Goal: Communication & Community: Ask a question

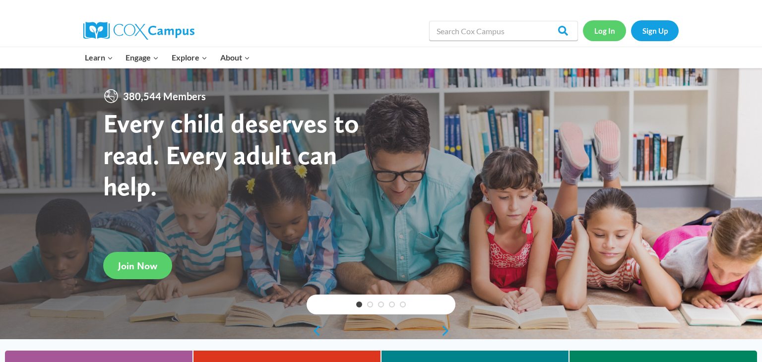
click at [608, 30] on link "Log In" at bounding box center [604, 30] width 43 height 20
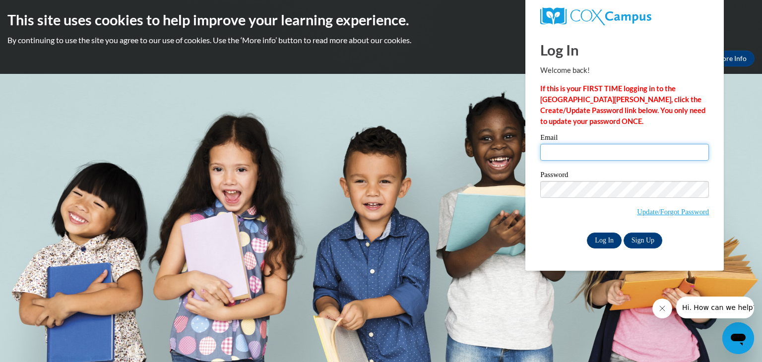
type input "[EMAIL_ADDRESS][DOMAIN_NAME]"
click at [602, 241] on input "Log In" at bounding box center [604, 241] width 35 height 16
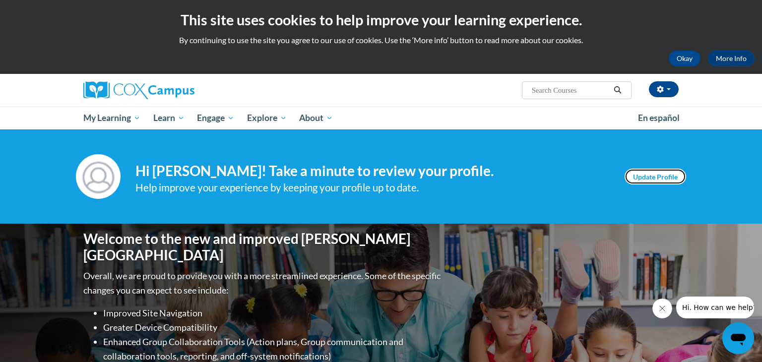
click at [666, 178] on link "Update Profile" at bounding box center [656, 177] width 62 height 16
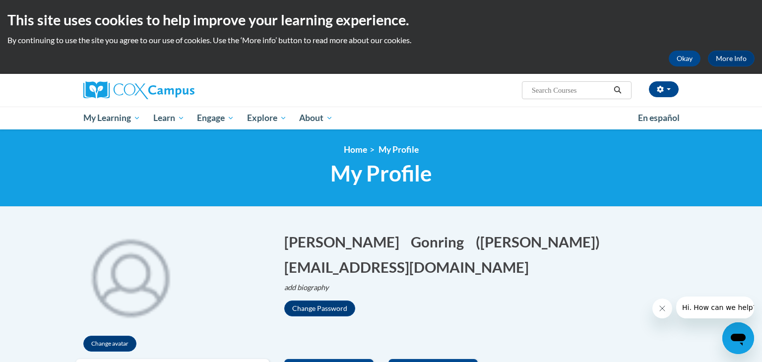
scroll to position [1, 0]
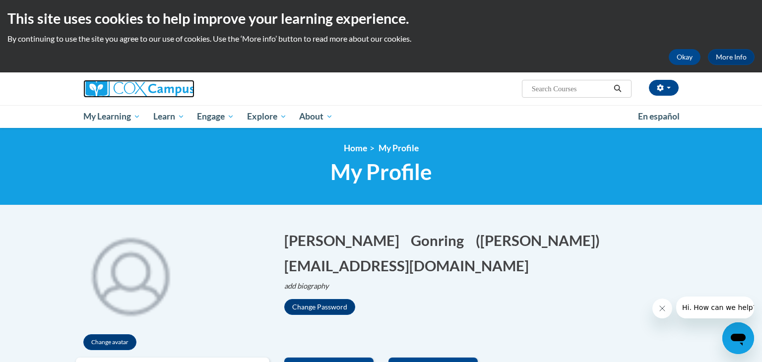
click at [123, 87] on img at bounding box center [138, 89] width 111 height 18
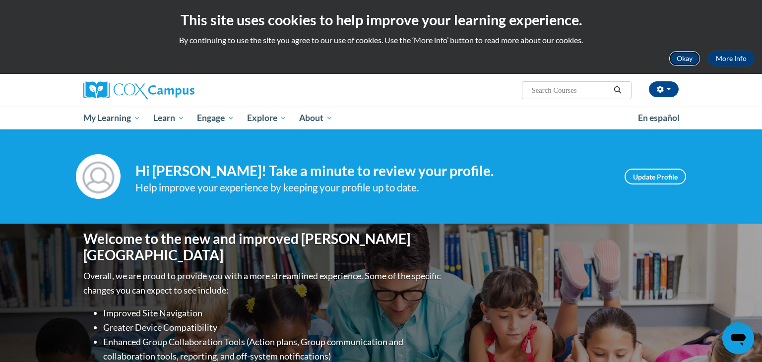
click at [680, 61] on button "Okay" at bounding box center [685, 59] width 32 height 16
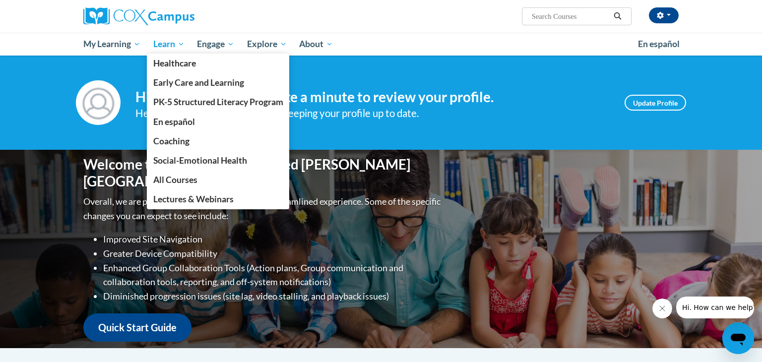
click at [161, 47] on span "Learn" at bounding box center [168, 44] width 31 height 12
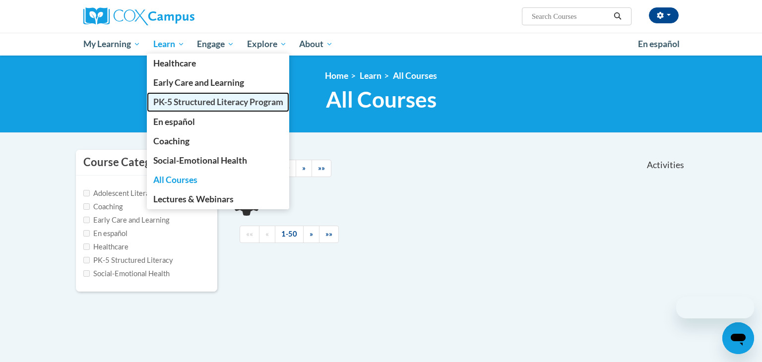
click at [172, 100] on span "PK-5 Structured Literacy Program" at bounding box center [218, 102] width 130 height 10
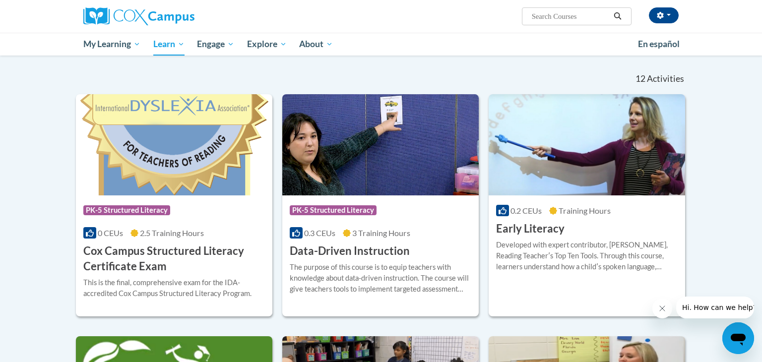
scroll to position [282, 0]
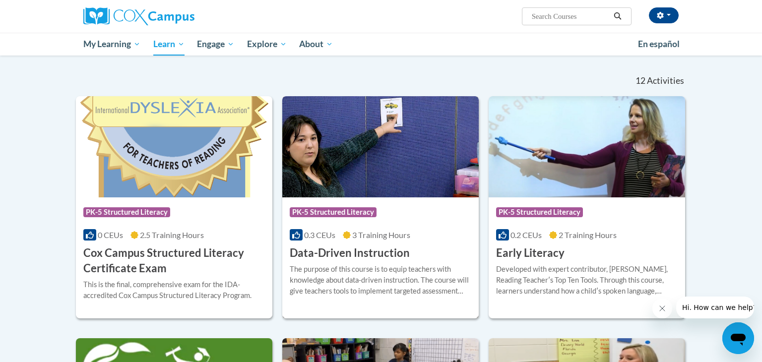
click at [421, 219] on div "Course Category: PK-5 Structured Literacy" at bounding box center [381, 214] width 182 height 22
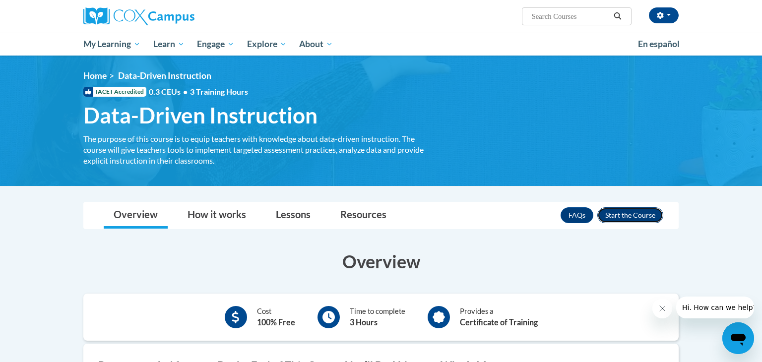
click at [628, 215] on button "Enroll" at bounding box center [631, 215] width 66 height 16
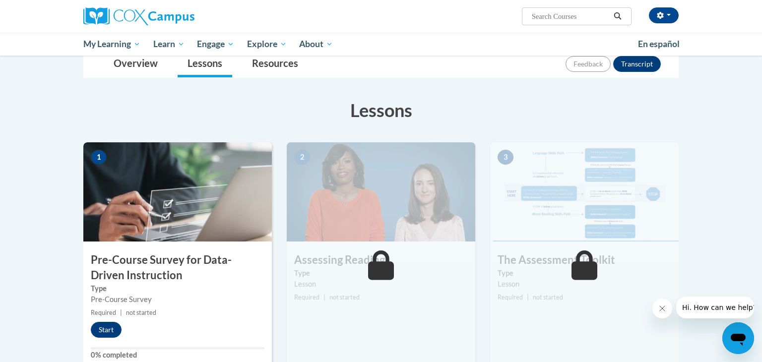
scroll to position [115, 0]
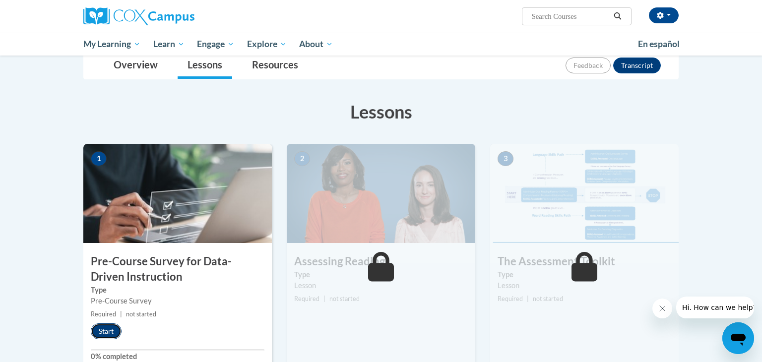
click at [103, 329] on button "Start" at bounding box center [106, 332] width 31 height 16
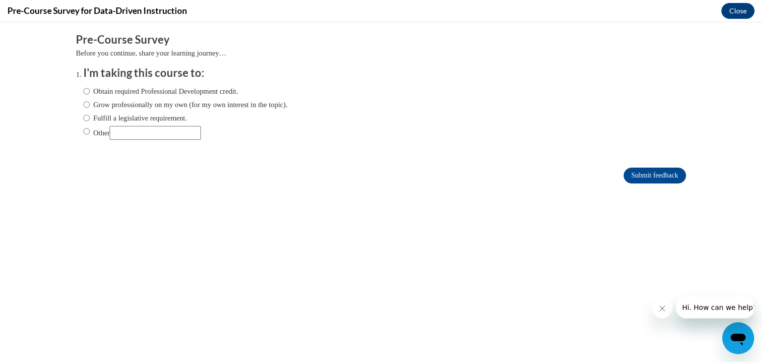
scroll to position [0, 0]
click at [89, 116] on input "Fulfill a legislative requirement." at bounding box center [86, 118] width 6 height 11
radio input "true"
click at [636, 171] on input "Submit feedback" at bounding box center [655, 176] width 63 height 16
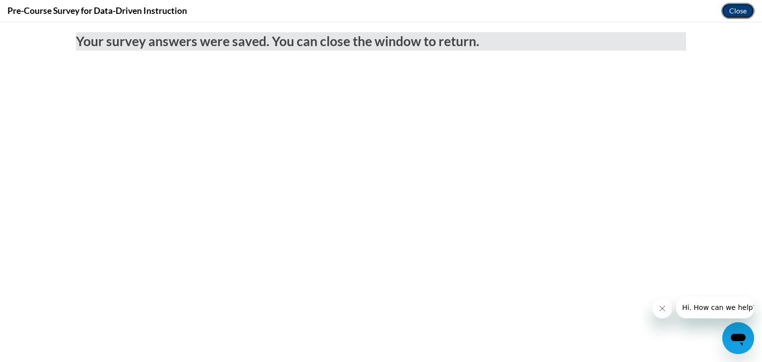
click at [740, 17] on button "Close" at bounding box center [738, 11] width 33 height 16
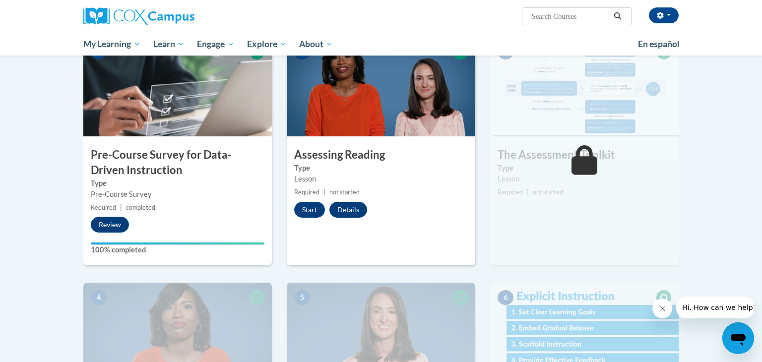
scroll to position [227, 0]
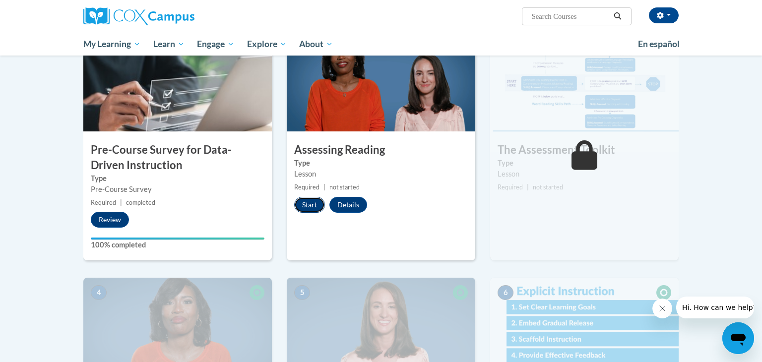
click at [302, 200] on button "Start" at bounding box center [309, 205] width 31 height 16
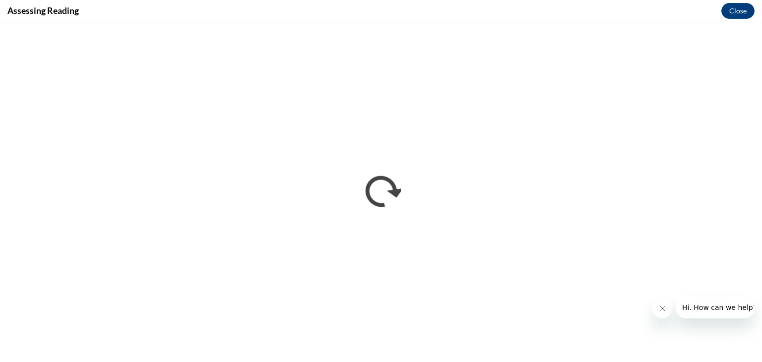
scroll to position [0, 0]
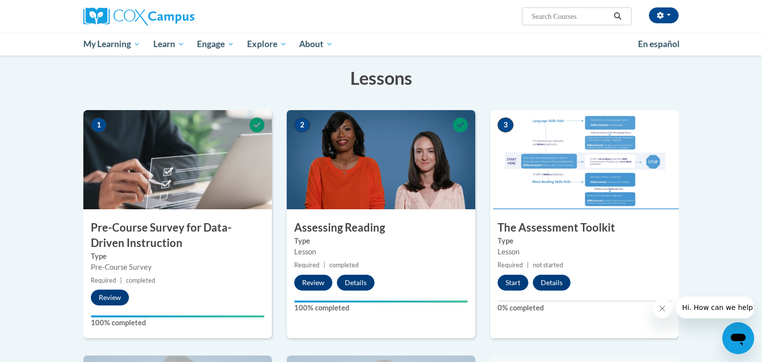
scroll to position [150, 0]
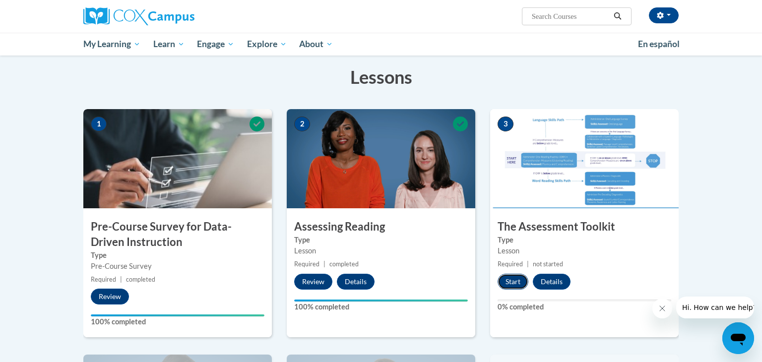
click at [515, 283] on button "Start" at bounding box center [513, 282] width 31 height 16
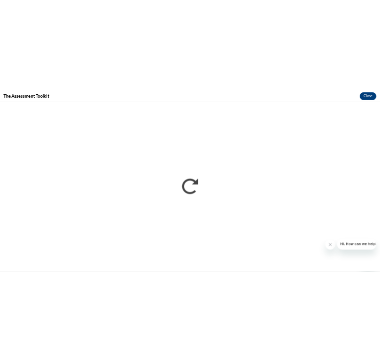
scroll to position [0, 0]
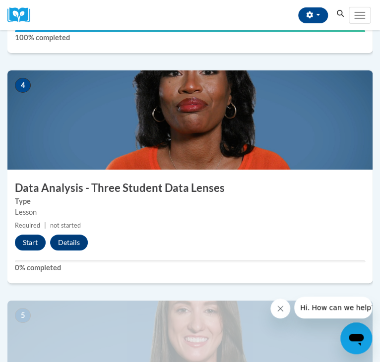
scroll to position [860, 0]
click at [34, 244] on button "Start" at bounding box center [30, 243] width 31 height 16
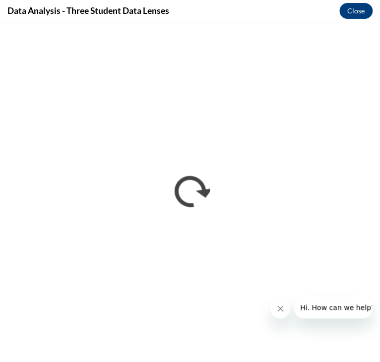
scroll to position [0, 0]
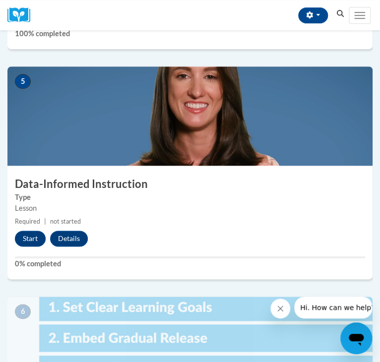
scroll to position [1097, 0]
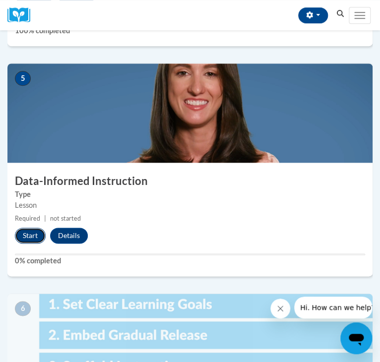
click at [37, 232] on button "Start" at bounding box center [30, 236] width 31 height 16
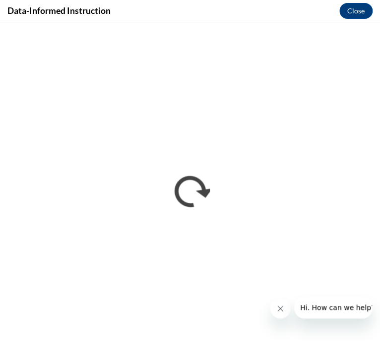
scroll to position [0, 0]
click at [282, 310] on icon "Close message from company" at bounding box center [280, 308] width 5 height 5
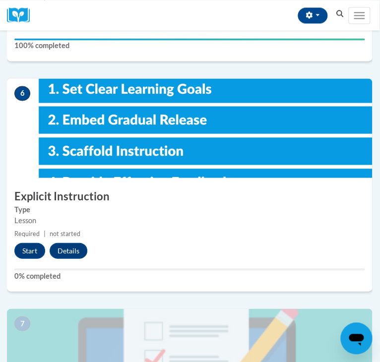
scroll to position [1309, 0]
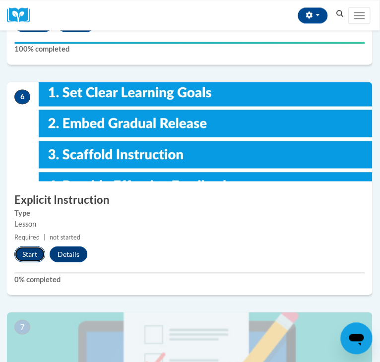
click at [28, 249] on button "Start" at bounding box center [29, 254] width 31 height 16
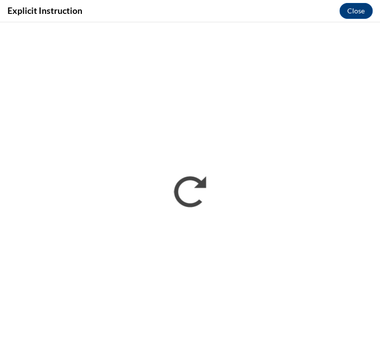
scroll to position [0, 0]
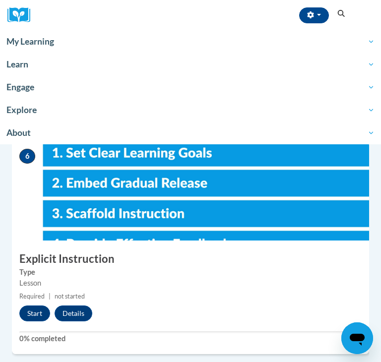
scroll to position [1253, 0]
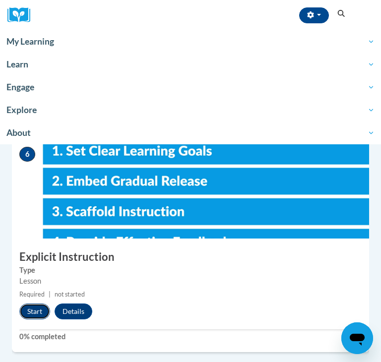
click at [31, 311] on button "Start" at bounding box center [34, 312] width 31 height 16
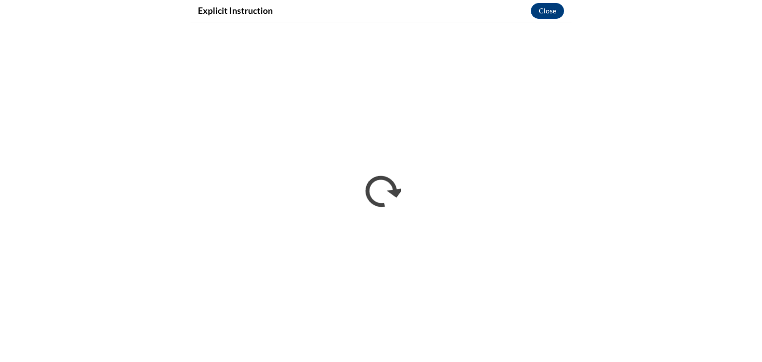
scroll to position [825, 0]
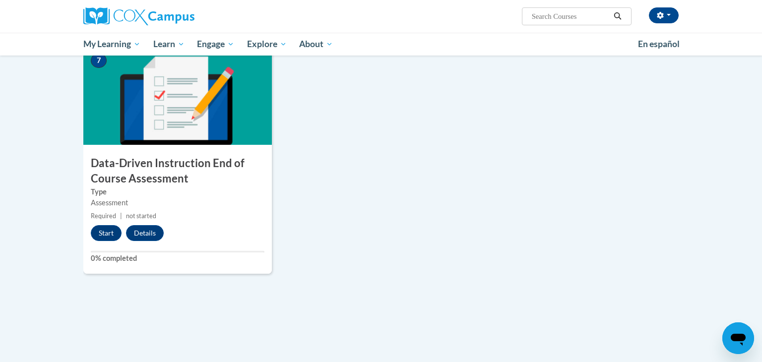
scroll to position [701, 0]
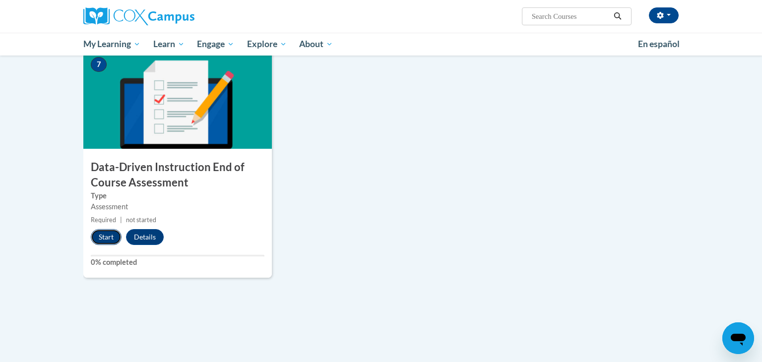
click at [107, 239] on button "Start" at bounding box center [106, 237] width 31 height 16
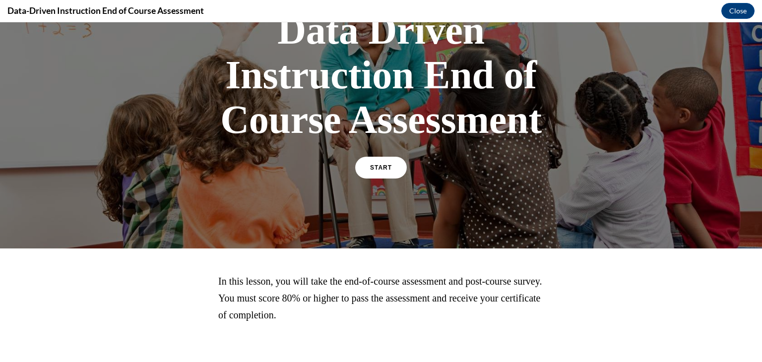
scroll to position [80, 0]
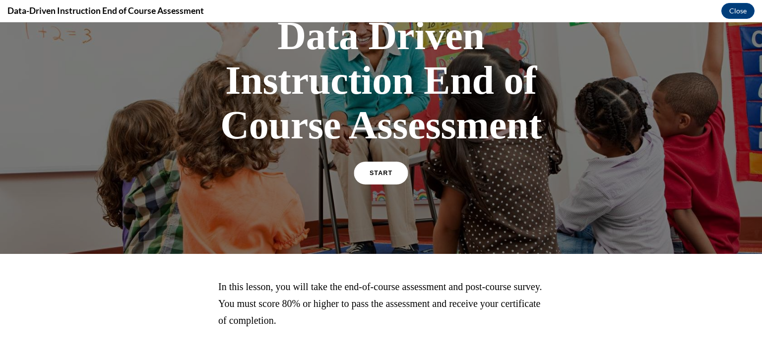
click at [378, 167] on link "START" at bounding box center [381, 173] width 54 height 23
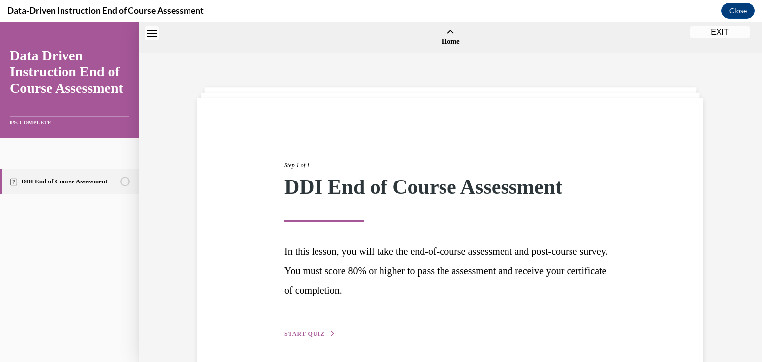
scroll to position [31, 0]
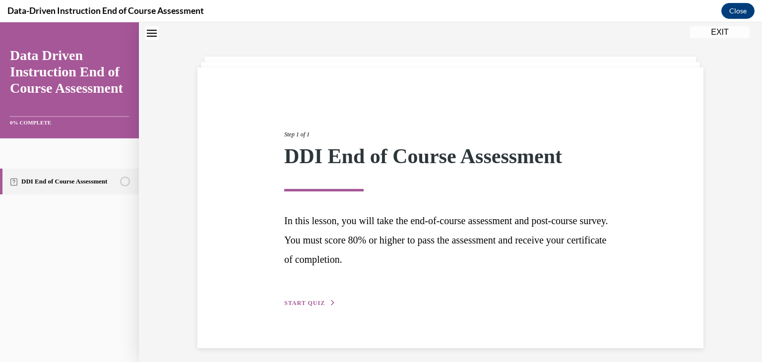
click at [319, 301] on span "START QUIZ" at bounding box center [304, 303] width 41 height 7
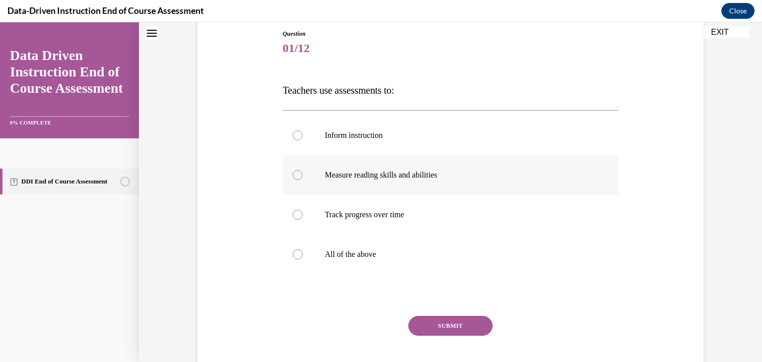
scroll to position [133, 0]
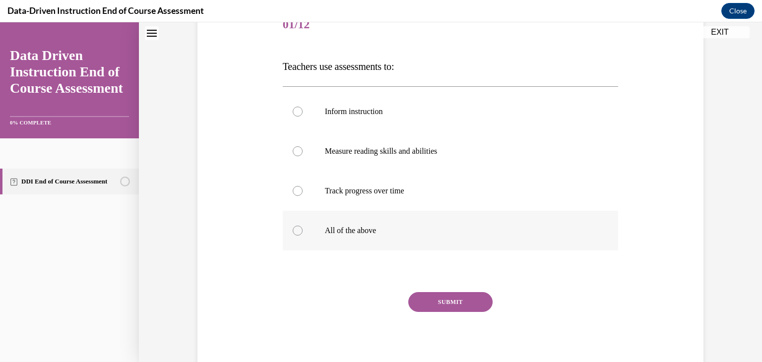
click at [327, 240] on label "All of the above" at bounding box center [451, 231] width 336 height 40
click at [303, 236] on input "All of the above" at bounding box center [298, 231] width 10 height 10
radio input "true"
click at [438, 307] on button "SUBMIT" at bounding box center [451, 302] width 84 height 20
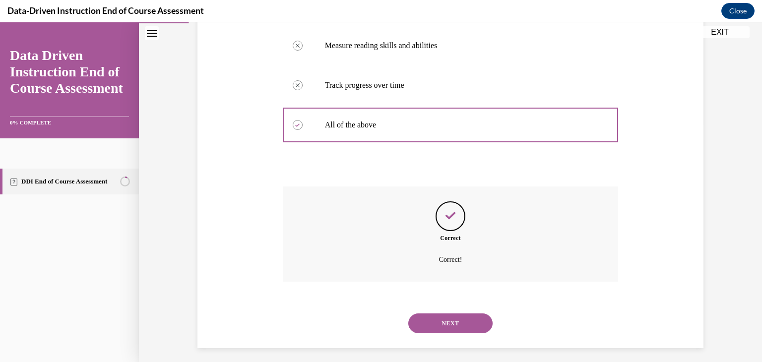
scroll to position [244, 0]
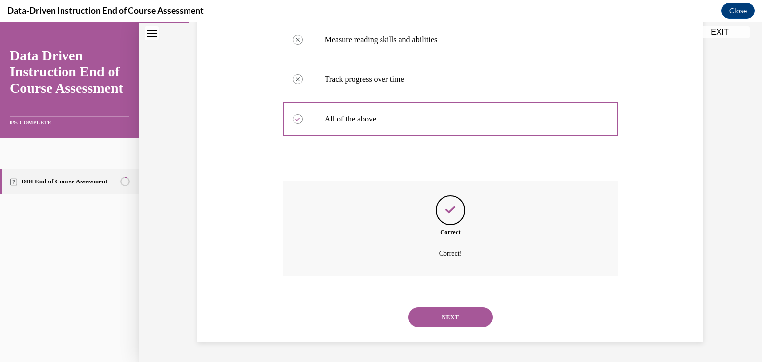
click at [452, 315] on button "NEXT" at bounding box center [451, 318] width 84 height 20
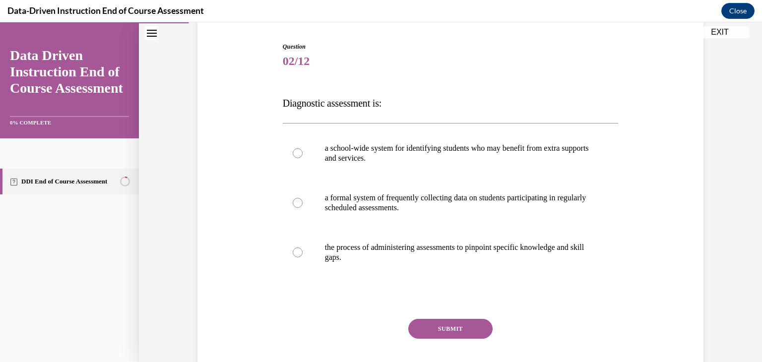
scroll to position [104, 0]
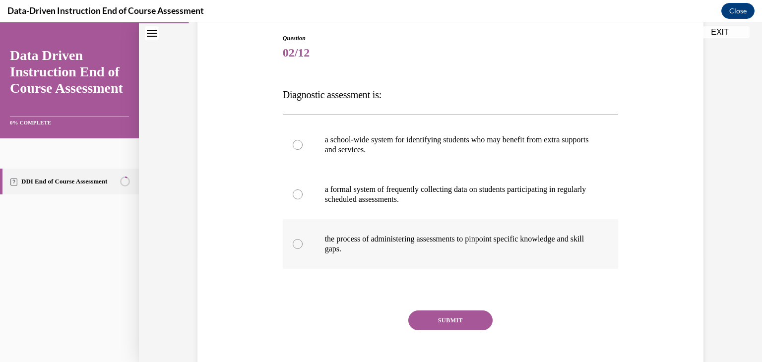
click at [356, 242] on p "the process of administering assessments to pinpoint specific knowledge and ski…" at bounding box center [459, 244] width 269 height 20
click at [303, 242] on input "the process of administering assessments to pinpoint specific knowledge and ski…" at bounding box center [298, 244] width 10 height 10
radio input "true"
click at [427, 320] on button "SUBMIT" at bounding box center [451, 321] width 84 height 20
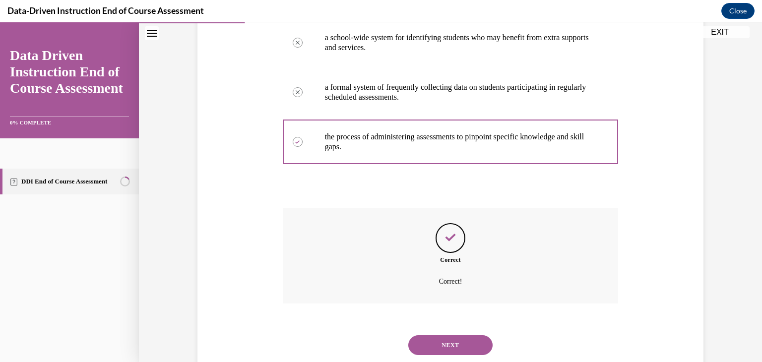
scroll to position [234, 0]
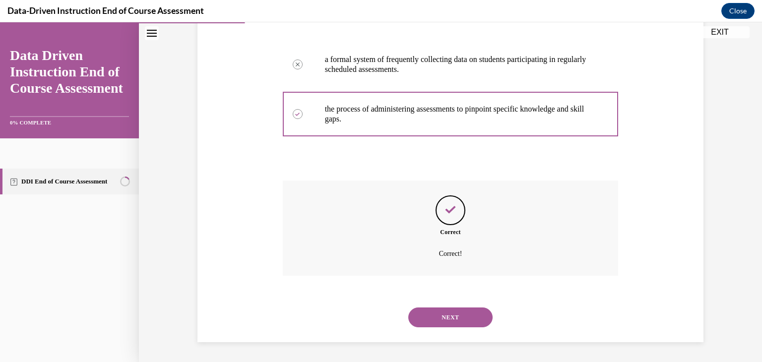
click at [445, 319] on button "NEXT" at bounding box center [451, 318] width 84 height 20
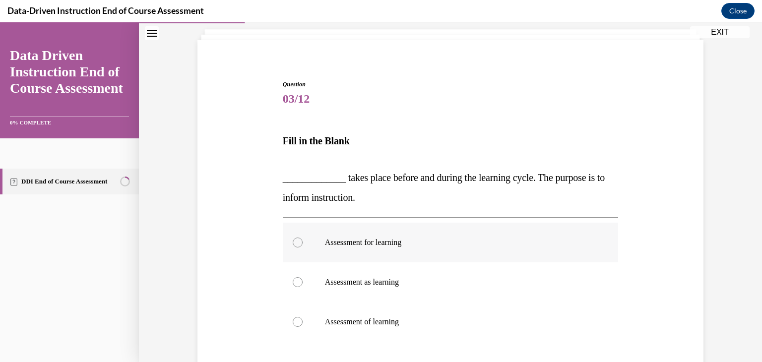
scroll to position [60, 0]
click at [398, 249] on label "Assessment for learning" at bounding box center [451, 241] width 336 height 40
click at [303, 246] on input "Assessment for learning" at bounding box center [298, 241] width 10 height 10
radio input "true"
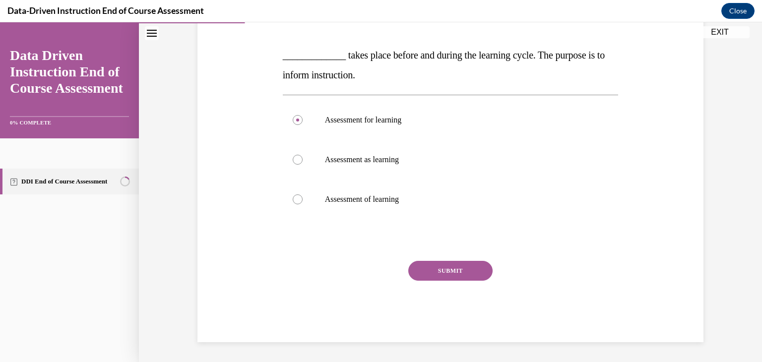
click at [436, 268] on button "SUBMIT" at bounding box center [451, 271] width 84 height 20
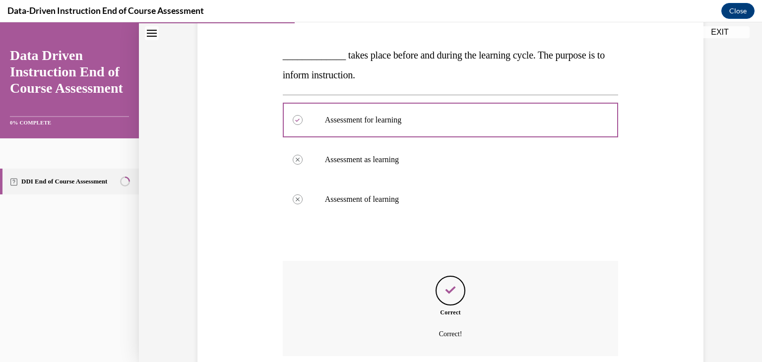
scroll to position [261, 0]
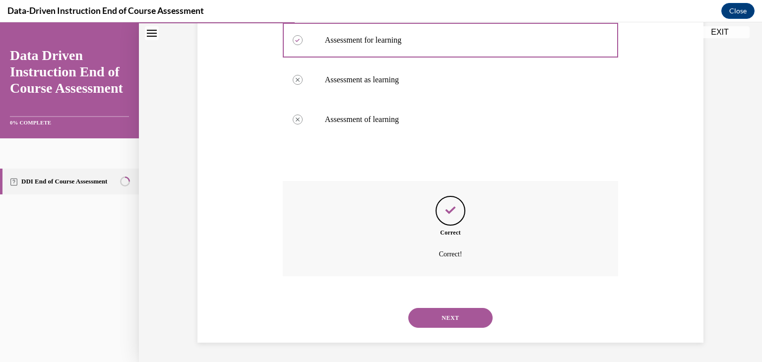
click at [449, 314] on button "NEXT" at bounding box center [451, 318] width 84 height 20
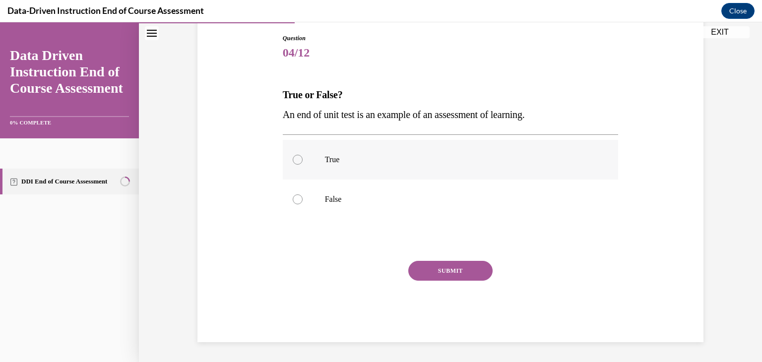
click at [368, 160] on p "True" at bounding box center [459, 160] width 269 height 10
click at [303, 160] on input "True" at bounding box center [298, 160] width 10 height 10
radio input "true"
click at [434, 271] on button "SUBMIT" at bounding box center [451, 271] width 84 height 20
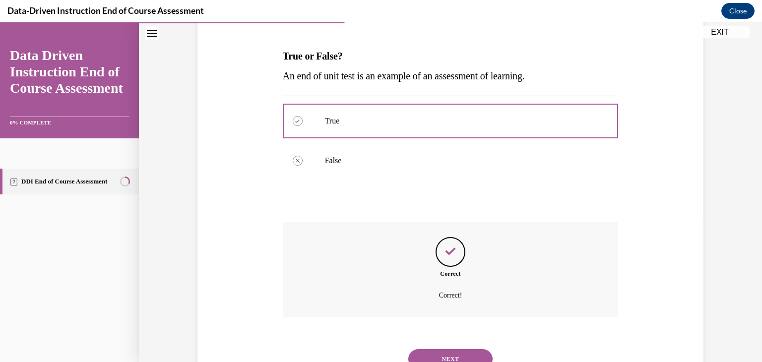
scroll to position [185, 0]
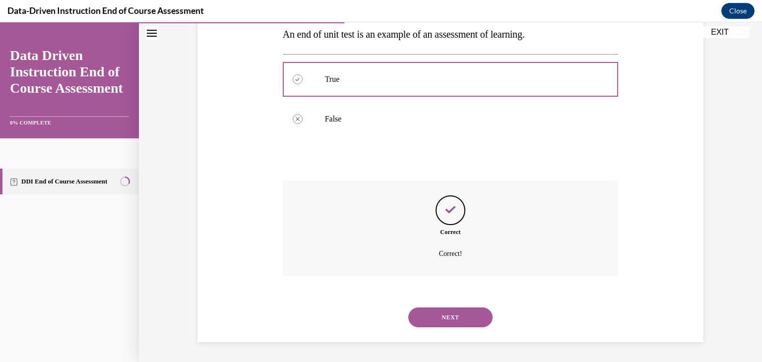
click at [450, 328] on div "NEXT" at bounding box center [451, 318] width 336 height 40
click at [447, 321] on button "NEXT" at bounding box center [451, 318] width 84 height 20
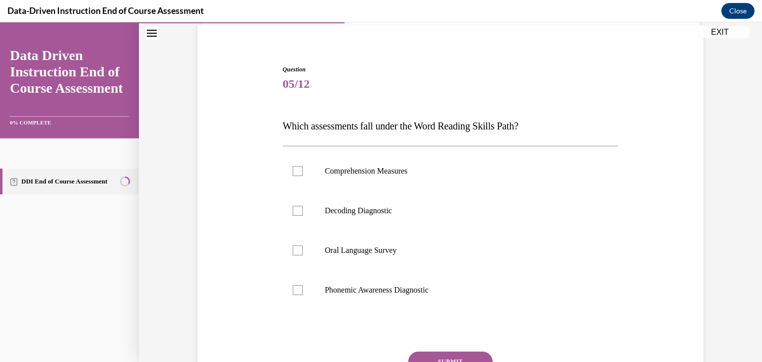
scroll to position [72, 0]
click at [408, 164] on label "Comprehension Measures" at bounding box center [451, 172] width 336 height 40
click at [303, 167] on input "Comprehension Measures" at bounding box center [298, 172] width 10 height 10
checkbox input "true"
click at [399, 280] on label "Phonemic Awareness Diagnostic" at bounding box center [451, 292] width 336 height 40
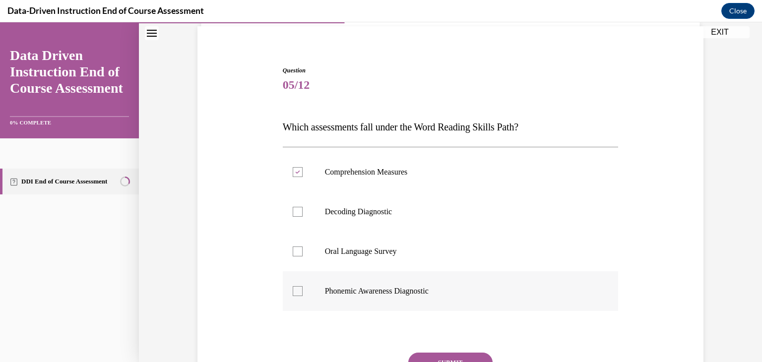
click at [303, 286] on input "Phonemic Awareness Diagnostic" at bounding box center [298, 291] width 10 height 10
checkbox input "true"
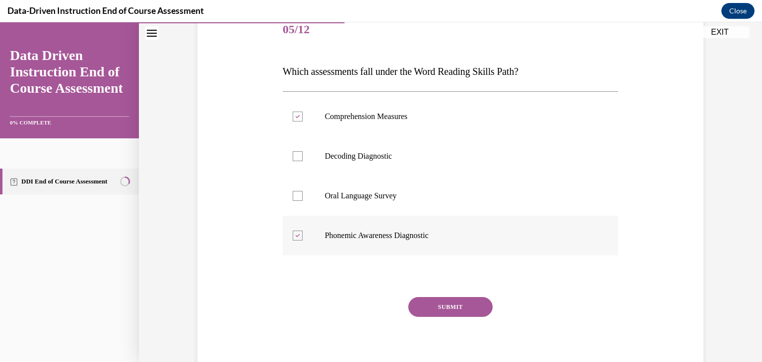
scroll to position [137, 0]
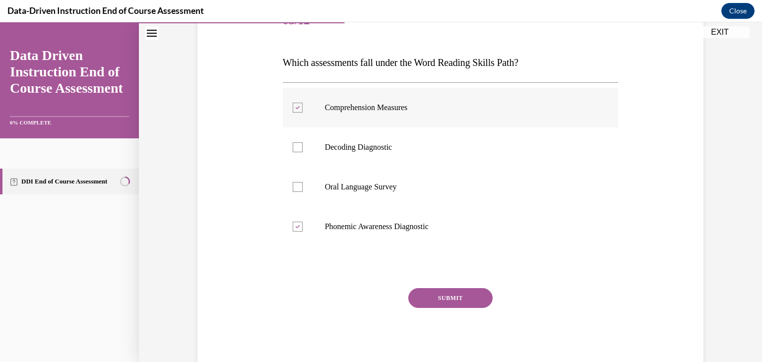
click at [348, 115] on label "Comprehension Measures" at bounding box center [451, 108] width 336 height 40
click at [303, 113] on input "Comprehension Measures" at bounding box center [298, 108] width 10 height 10
checkbox input "false"
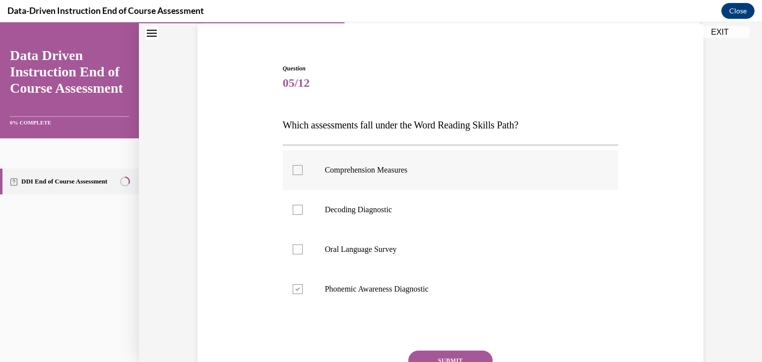
scroll to position [77, 0]
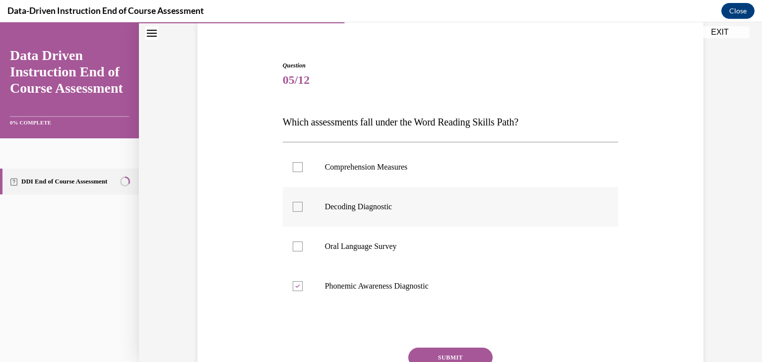
click at [322, 202] on label "Decoding Diagnostic" at bounding box center [451, 207] width 336 height 40
click at [303, 202] on input "Decoding Diagnostic" at bounding box center [298, 207] width 10 height 10
checkbox input "true"
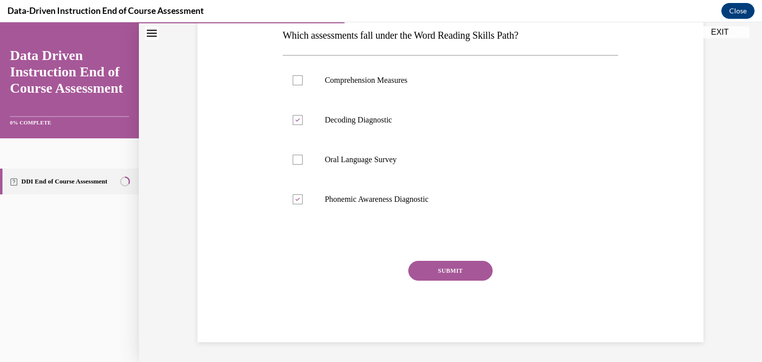
click at [434, 274] on button "SUBMIT" at bounding box center [451, 271] width 84 height 20
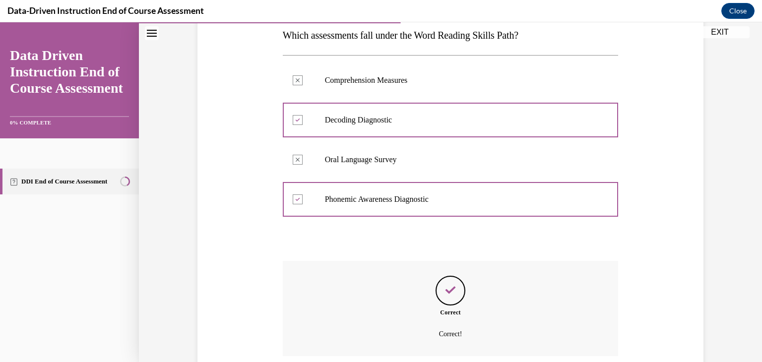
scroll to position [244, 0]
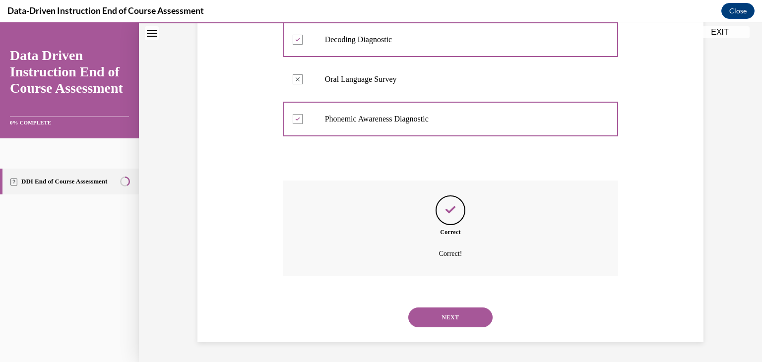
click at [454, 318] on button "NEXT" at bounding box center [451, 318] width 84 height 20
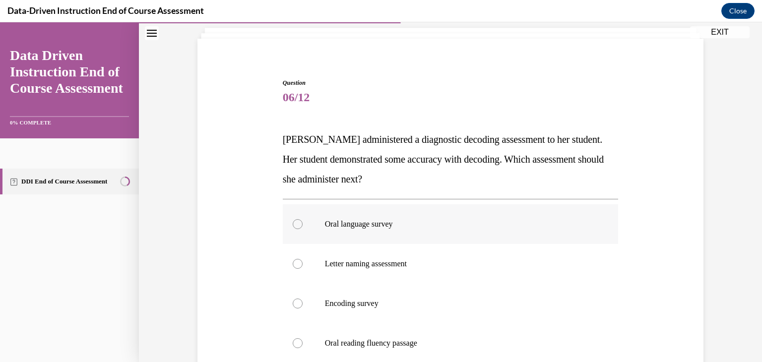
scroll to position [65, 0]
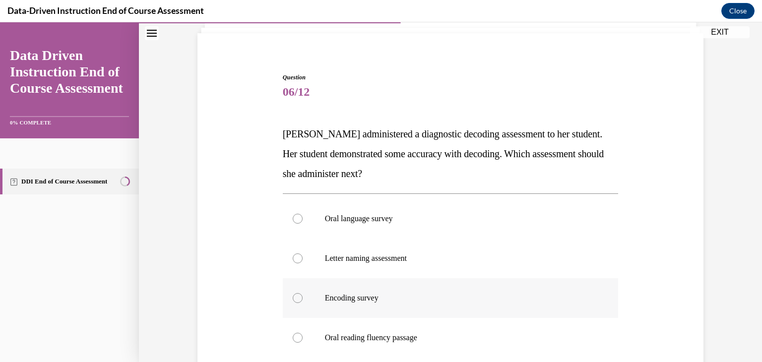
click at [410, 292] on label "Encoding survey" at bounding box center [451, 298] width 336 height 40
click at [303, 293] on input "Encoding survey" at bounding box center [298, 298] width 10 height 10
radio input "true"
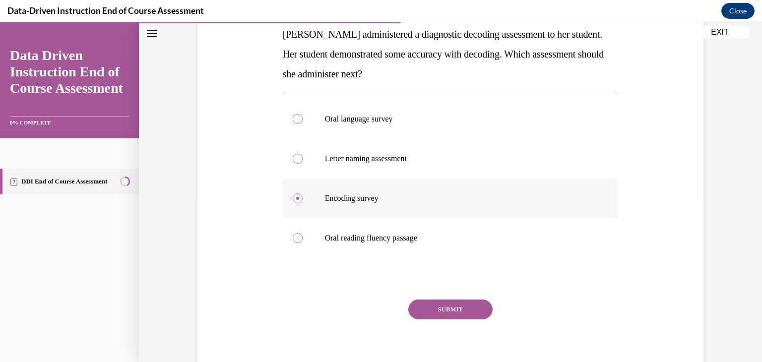
scroll to position [190, 0]
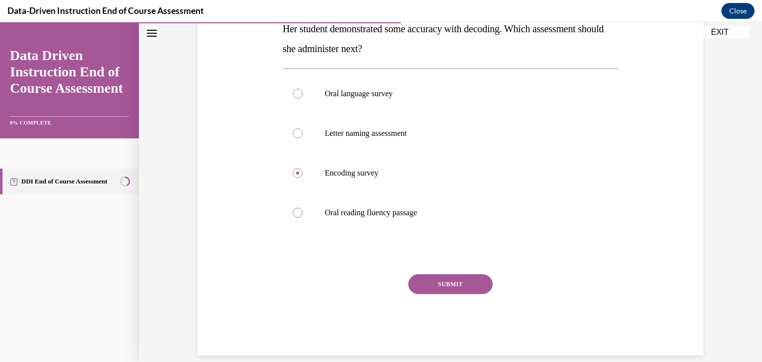
click at [436, 282] on button "SUBMIT" at bounding box center [451, 284] width 84 height 20
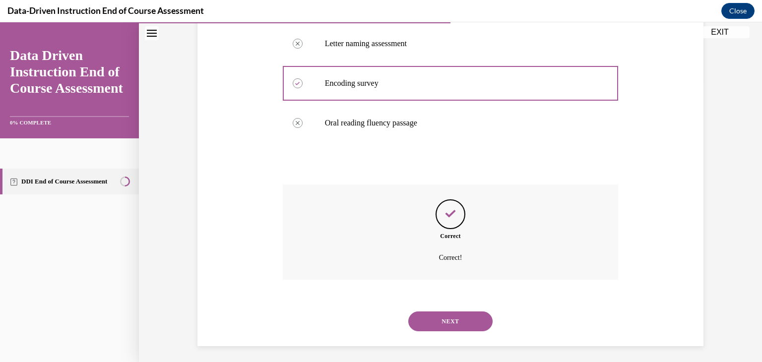
scroll to position [284, 0]
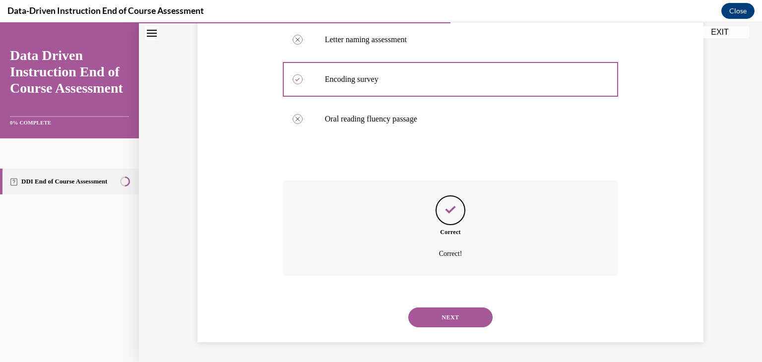
click at [446, 323] on button "NEXT" at bounding box center [451, 318] width 84 height 20
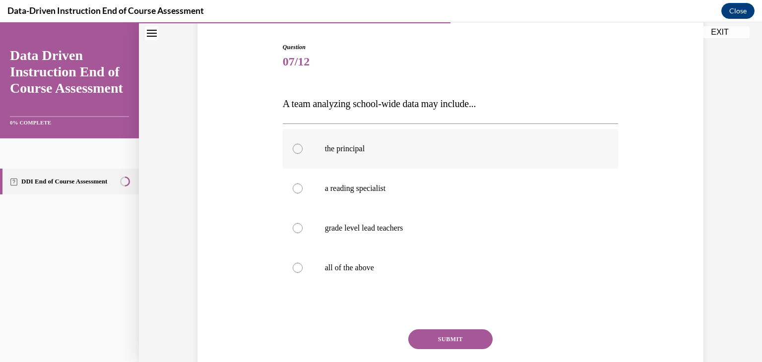
scroll to position [93, 0]
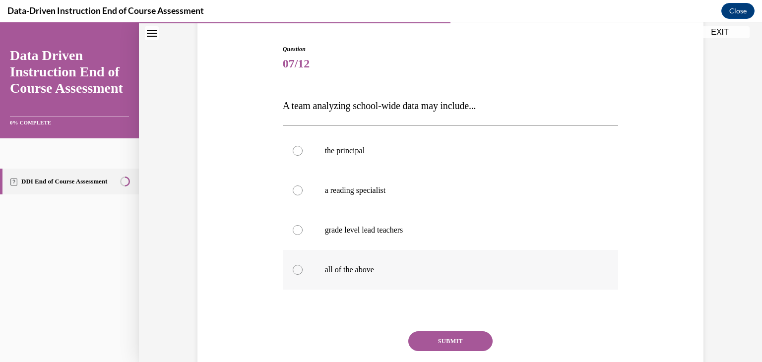
click at [431, 262] on label "all of the above" at bounding box center [451, 270] width 336 height 40
click at [303, 265] on input "all of the above" at bounding box center [298, 270] width 10 height 10
radio input "true"
click at [444, 341] on button "SUBMIT" at bounding box center [451, 342] width 84 height 20
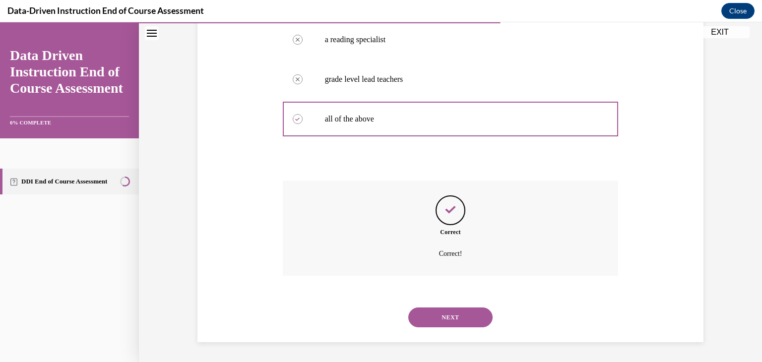
click at [454, 316] on button "NEXT" at bounding box center [451, 318] width 84 height 20
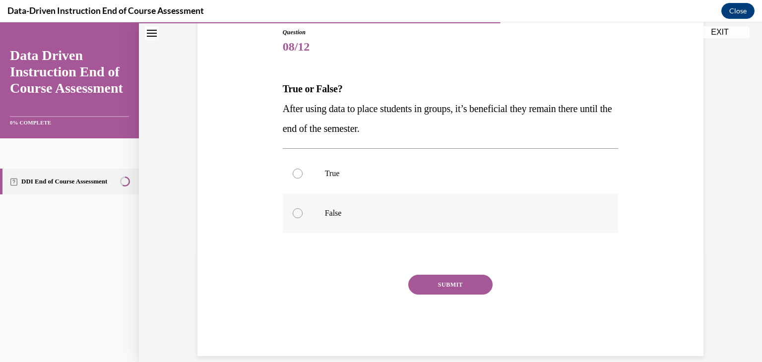
click at [393, 212] on p "False" at bounding box center [459, 213] width 269 height 10
click at [303, 212] on input "False" at bounding box center [298, 213] width 10 height 10
radio input "true"
click at [423, 288] on button "SUBMIT" at bounding box center [451, 285] width 84 height 20
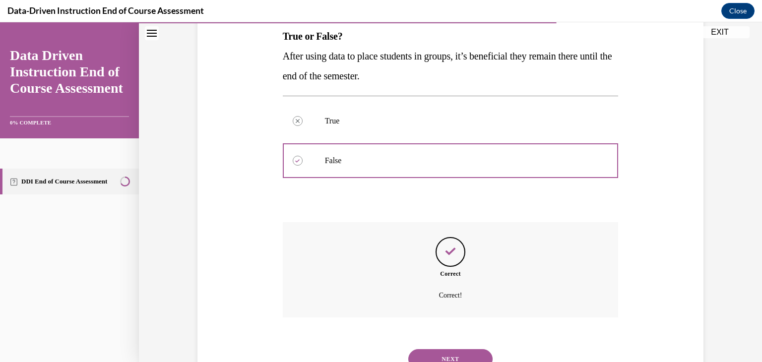
scroll to position [205, 0]
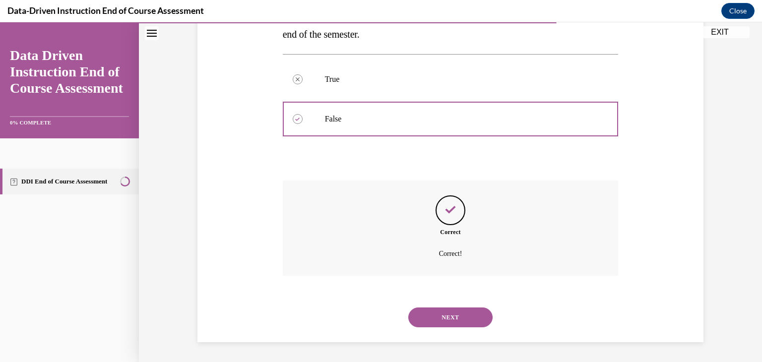
click at [435, 316] on button "NEXT" at bounding box center [451, 318] width 84 height 20
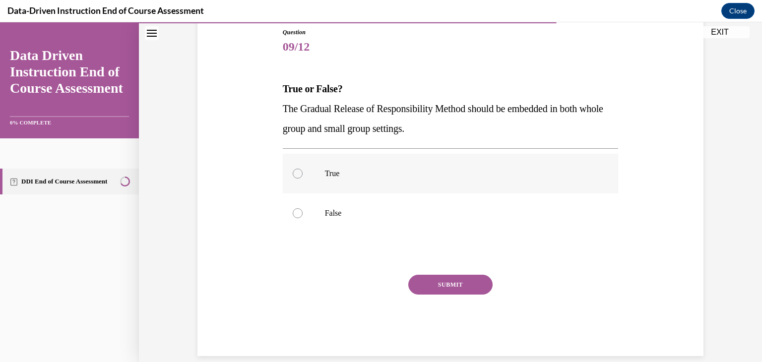
click at [372, 174] on p "True" at bounding box center [459, 174] width 269 height 10
click at [303, 174] on input "True" at bounding box center [298, 174] width 10 height 10
radio input "true"
click at [435, 286] on button "SUBMIT" at bounding box center [451, 285] width 84 height 20
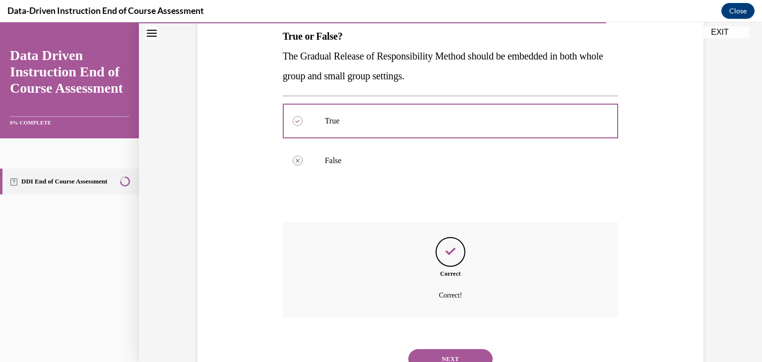
scroll to position [205, 0]
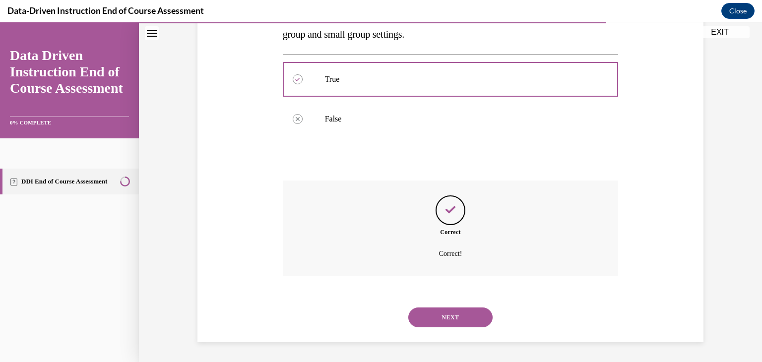
click at [440, 320] on button "NEXT" at bounding box center [451, 318] width 84 height 20
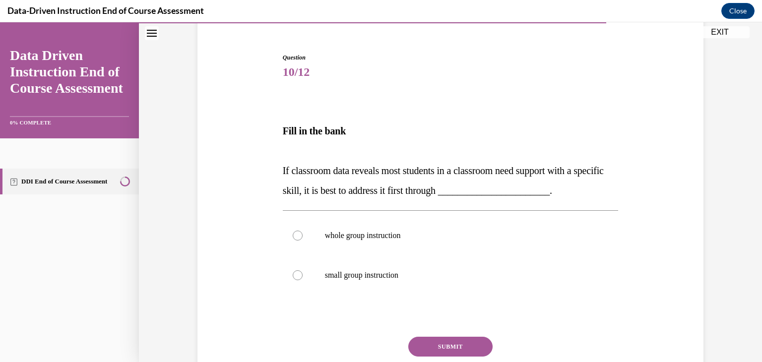
scroll to position [85, 0]
click at [377, 239] on p "whole group instruction" at bounding box center [459, 235] width 269 height 10
click at [303, 239] on input "whole group instruction" at bounding box center [298, 235] width 10 height 10
radio input "true"
click at [434, 343] on button "SUBMIT" at bounding box center [451, 347] width 84 height 20
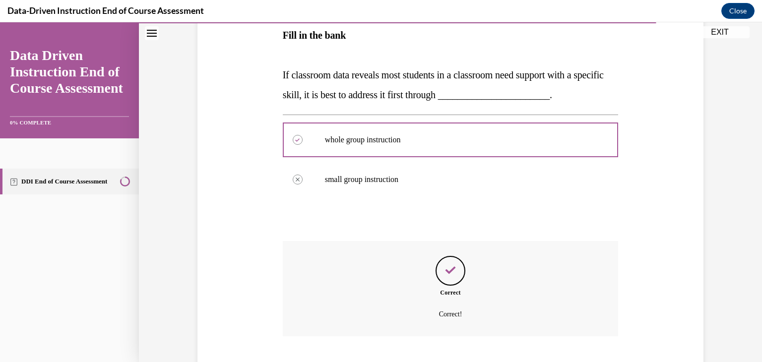
scroll to position [241, 0]
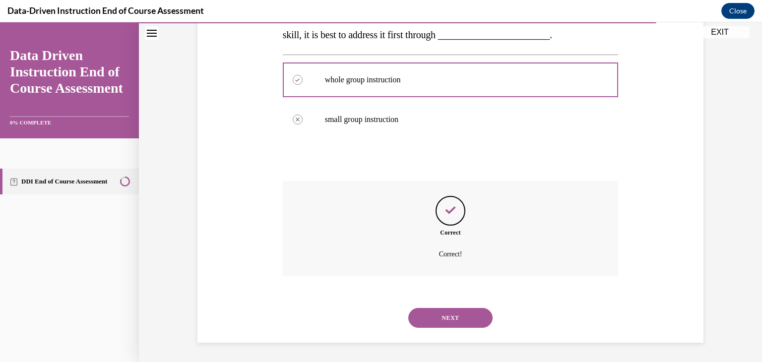
click at [451, 337] on div "NEXT" at bounding box center [451, 318] width 336 height 40
click at [432, 315] on button "NEXT" at bounding box center [451, 318] width 84 height 20
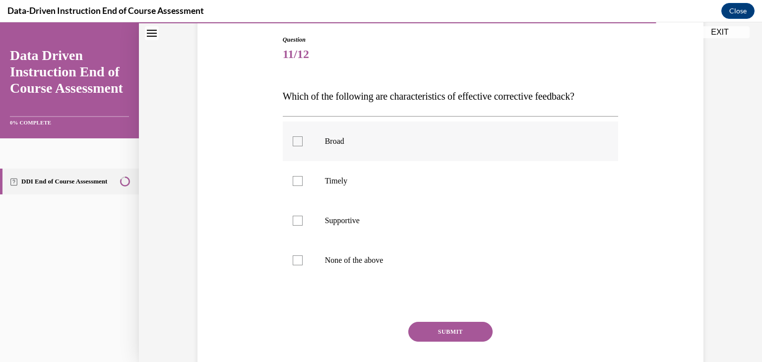
scroll to position [104, 0]
click at [363, 175] on p "Timely" at bounding box center [459, 180] width 269 height 10
click at [303, 175] on input "Timely" at bounding box center [298, 180] width 10 height 10
checkbox input "true"
click at [365, 215] on p "Supportive" at bounding box center [459, 220] width 269 height 10
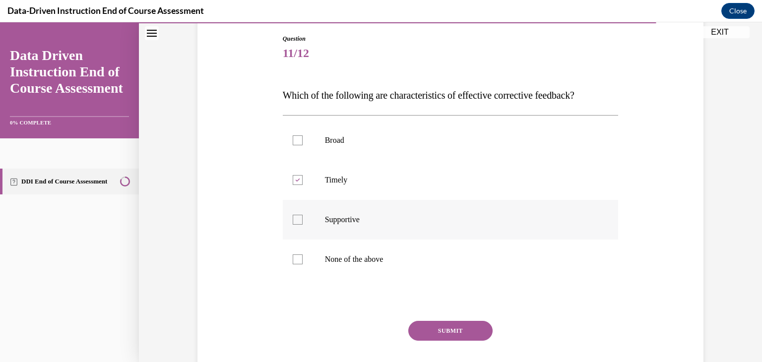
click at [303, 215] on input "Supportive" at bounding box center [298, 220] width 10 height 10
checkbox input "true"
click at [425, 325] on button "SUBMIT" at bounding box center [451, 331] width 84 height 20
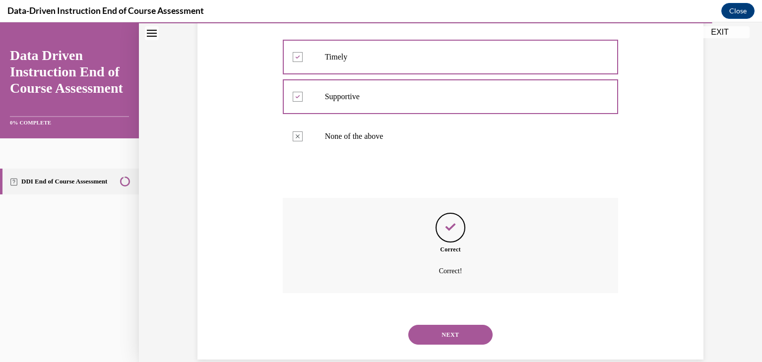
scroll to position [244, 0]
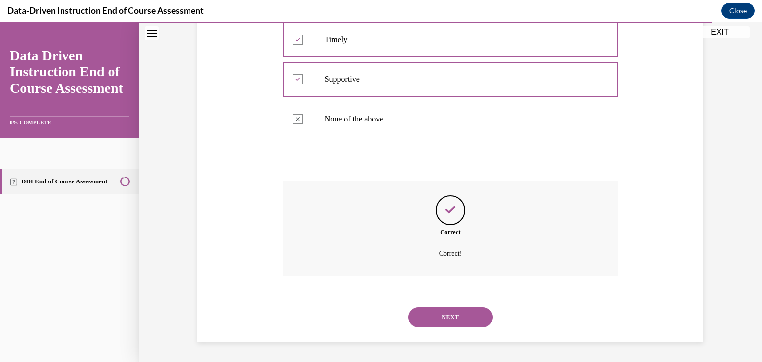
click at [463, 318] on button "NEXT" at bounding box center [451, 318] width 84 height 20
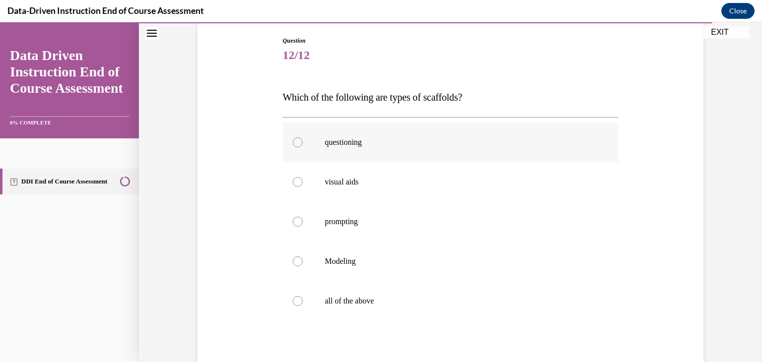
scroll to position [105, 0]
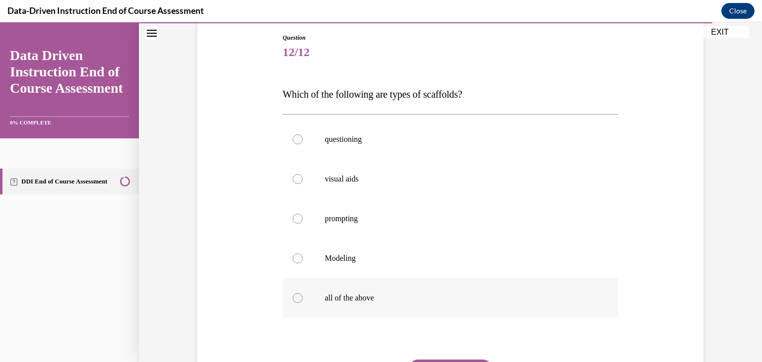
click at [395, 307] on label "all of the above" at bounding box center [451, 298] width 336 height 40
click at [303, 303] on input "all of the above" at bounding box center [298, 298] width 10 height 10
radio input "true"
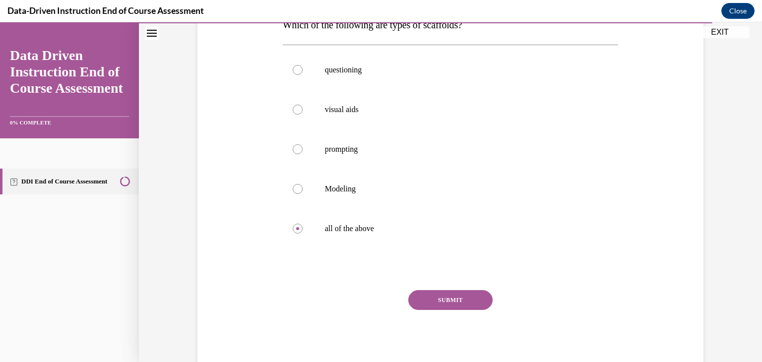
click at [414, 307] on button "SUBMIT" at bounding box center [451, 300] width 84 height 20
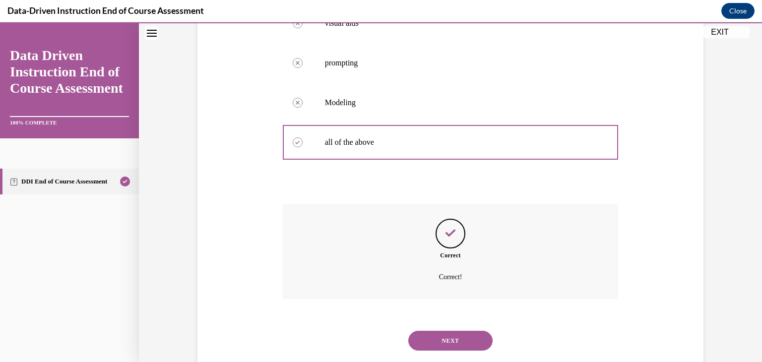
scroll to position [284, 0]
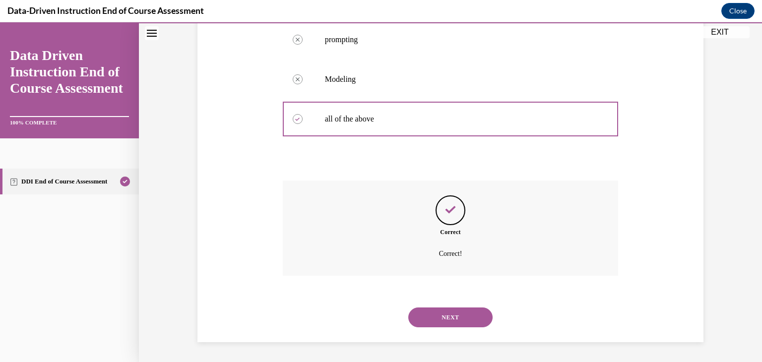
click at [438, 330] on div "NEXT" at bounding box center [451, 318] width 336 height 40
click at [426, 316] on button "NEXT" at bounding box center [451, 318] width 84 height 20
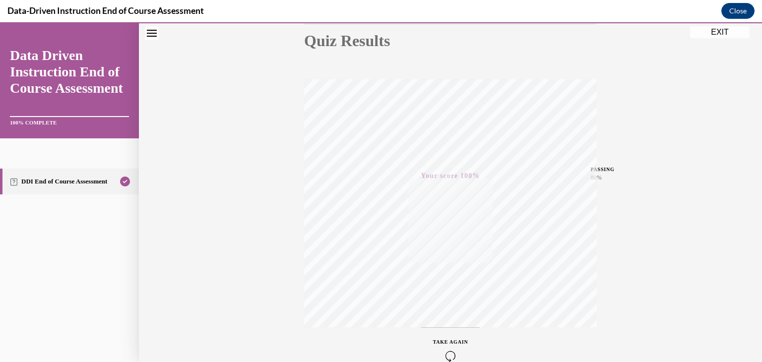
scroll to position [116, 0]
click at [714, 34] on button "EXIT" at bounding box center [720, 32] width 60 height 12
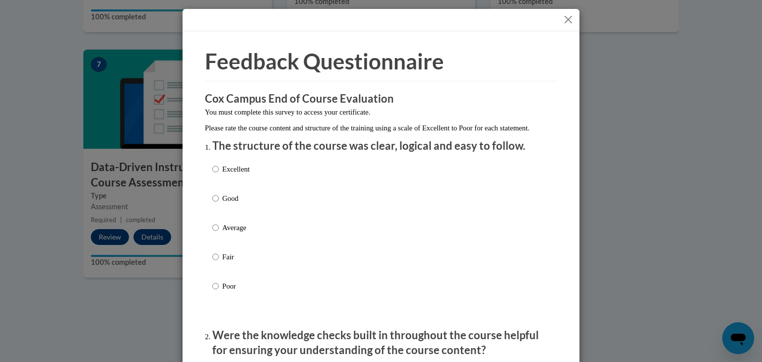
click at [566, 19] on button "Close" at bounding box center [568, 19] width 12 height 12
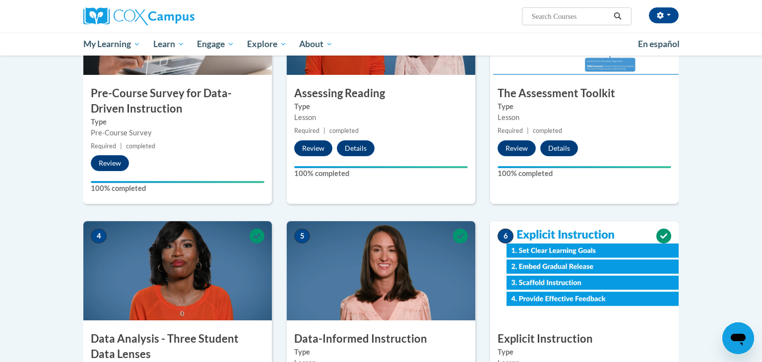
scroll to position [0, 0]
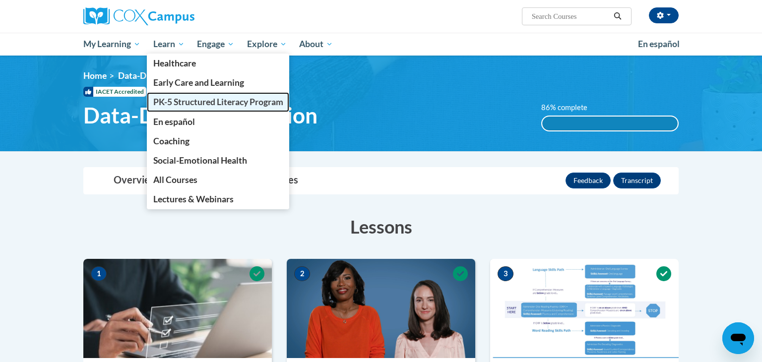
click at [180, 108] on link "PK-5 Structured Literacy Program" at bounding box center [218, 101] width 143 height 19
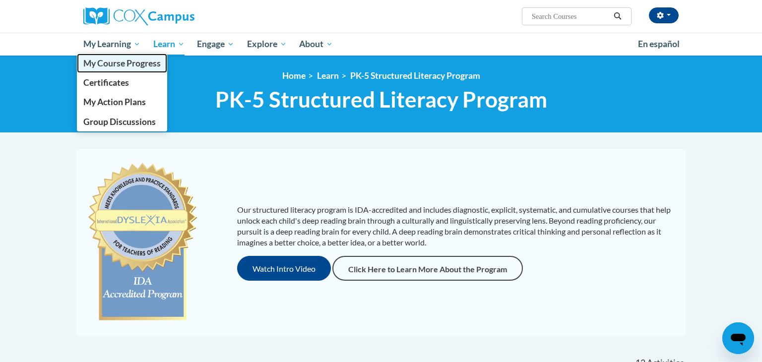
click at [112, 64] on span "My Course Progress" at bounding box center [121, 63] width 77 height 10
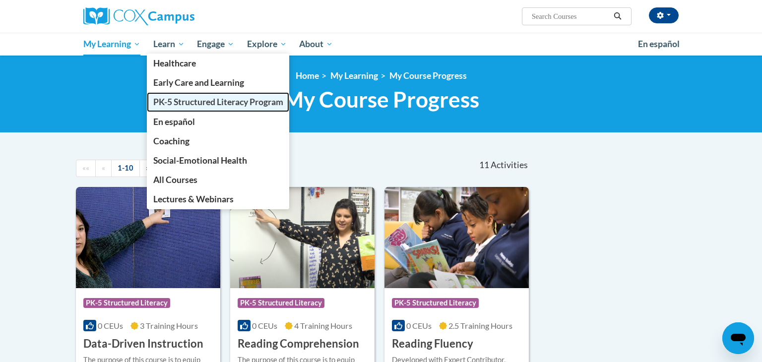
click at [193, 107] on span "PK-5 Structured Literacy Program" at bounding box center [218, 102] width 130 height 10
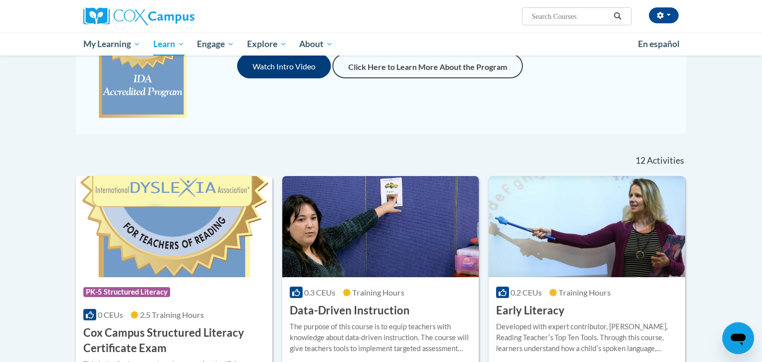
scroll to position [208, 0]
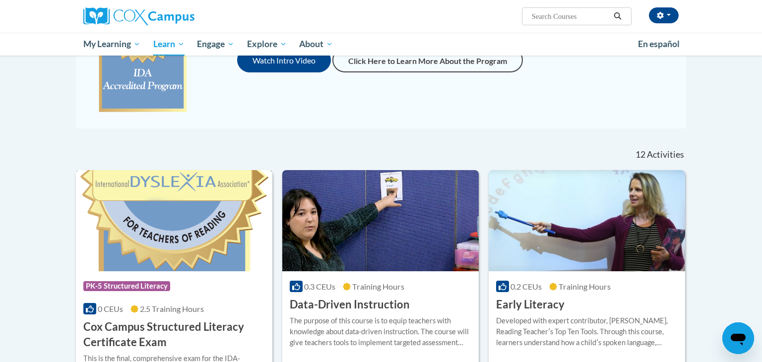
click at [197, 314] on div "0 CEUs 2.5 Training Hours" at bounding box center [174, 309] width 182 height 11
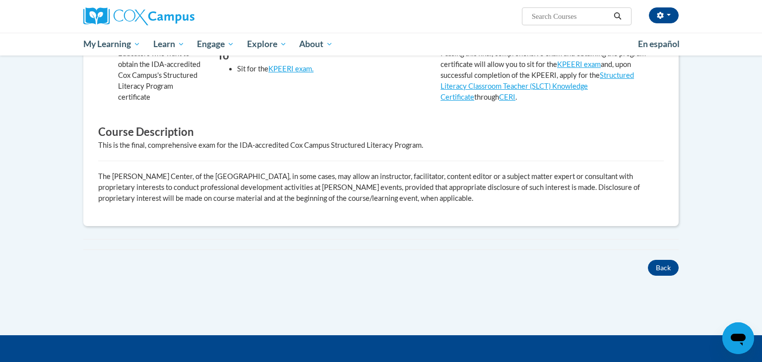
scroll to position [341, 0]
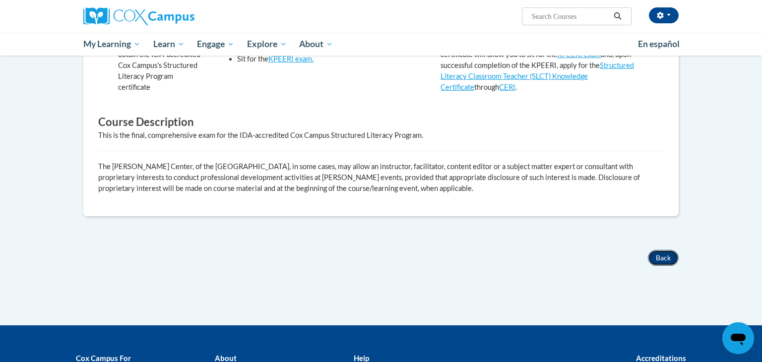
click at [658, 258] on button "Back" at bounding box center [663, 258] width 31 height 16
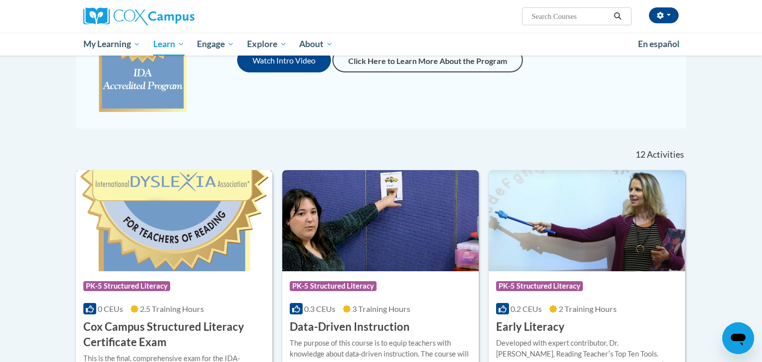
click at [169, 302] on div "Course Category: PK-5 Structured Literacy 0 CEUs 2.5 Training Hours COURSE Cox …" at bounding box center [174, 311] width 197 height 79
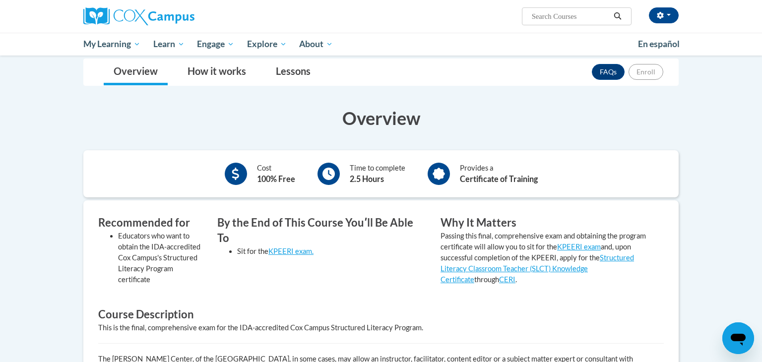
scroll to position [148, 0]
click at [741, 341] on icon "Open messaging window" at bounding box center [738, 340] width 15 height 12
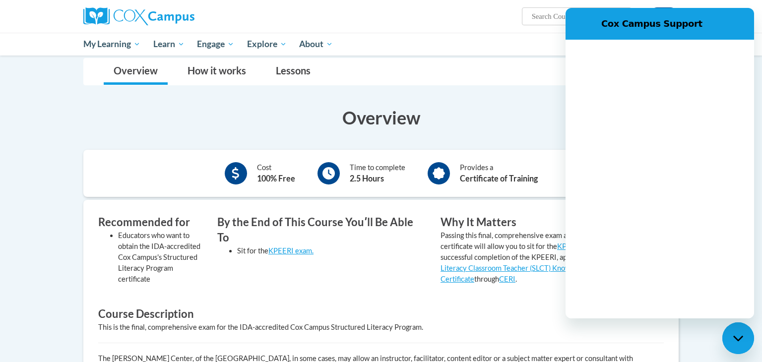
scroll to position [0, 0]
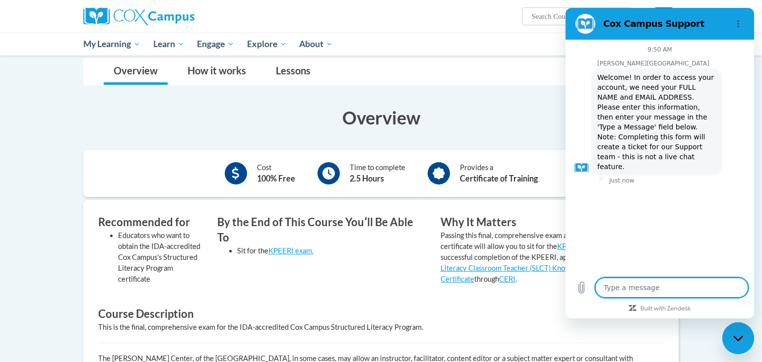
type textarea "x"
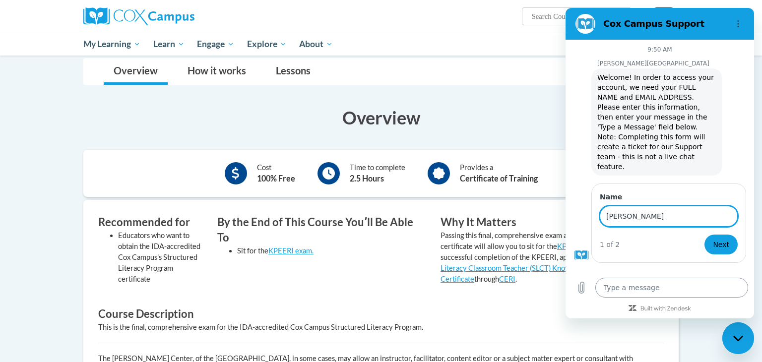
type input "[PERSON_NAME]"
click at [705, 235] on button "Next" at bounding box center [721, 245] width 33 height 20
type textarea "x"
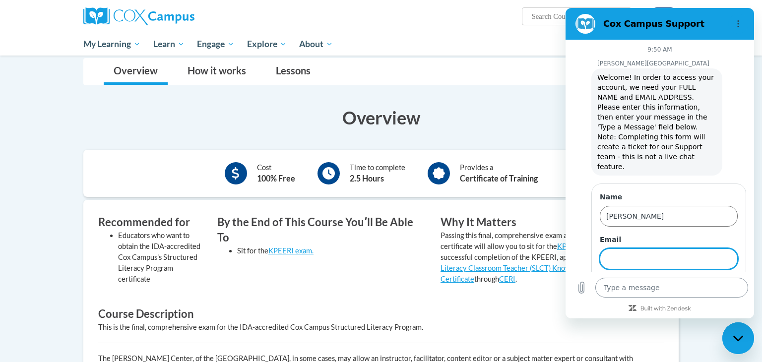
scroll to position [14, 0]
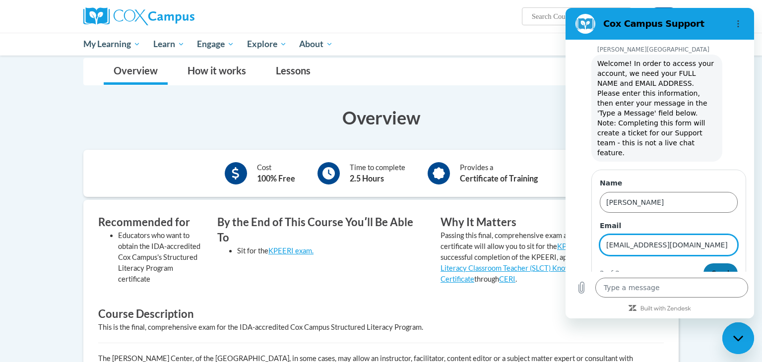
type input "[EMAIL_ADDRESS][DOMAIN_NAME]"
click at [728, 268] on span "Send" at bounding box center [720, 274] width 17 height 12
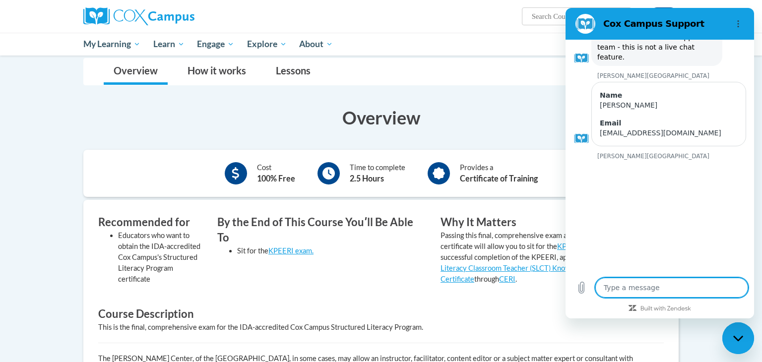
scroll to position [109, 0]
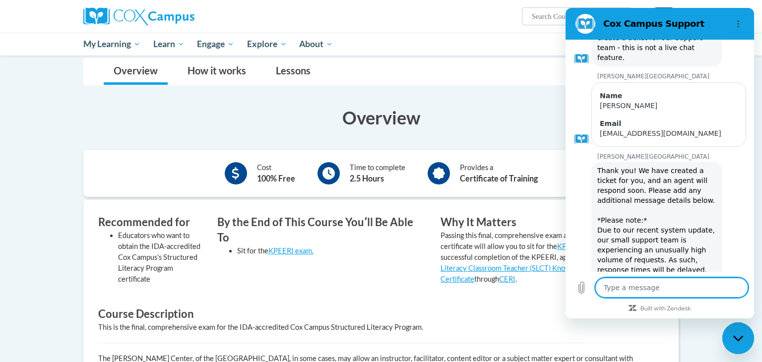
type textarea "x"
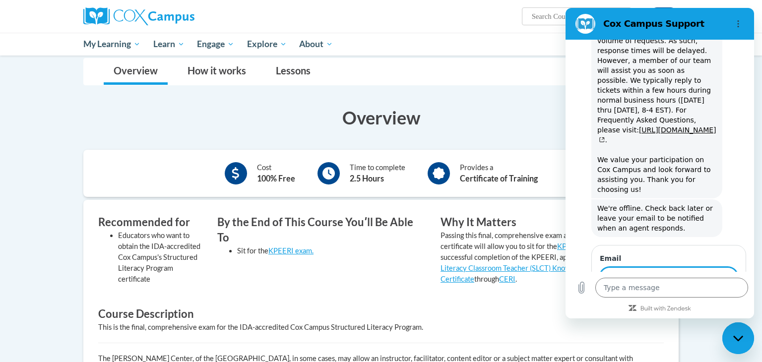
scroll to position [332, 0]
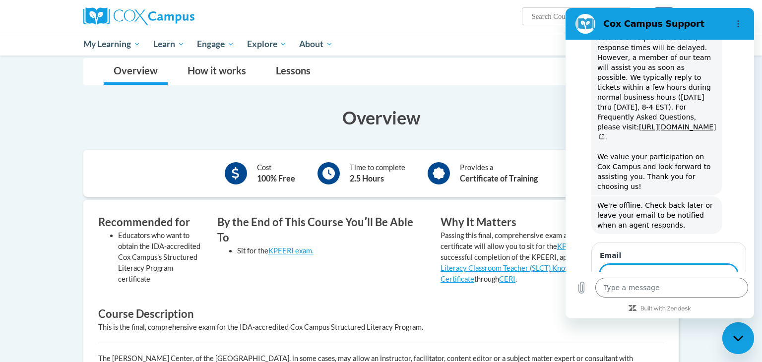
type input "b"
type input "I am not able to take the Structured Literacy Certificate Exam and need to be e…"
click at [727, 297] on span "Send" at bounding box center [720, 303] width 17 height 12
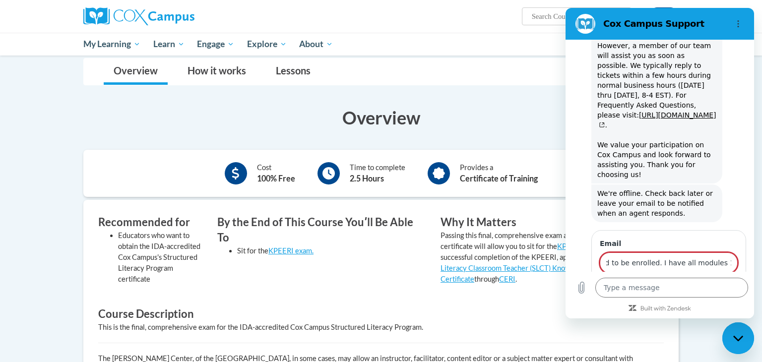
click at [656, 253] on input "I am not able to take the Structured Literacy Certificate Exam and need to be e…" at bounding box center [669, 263] width 138 height 21
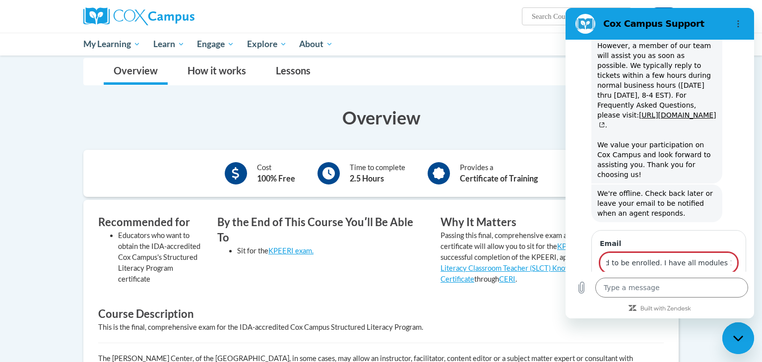
click at [656, 253] on input "I am not able to take the Structured Literacy Certificate Exam and need to be e…" at bounding box center [669, 263] width 138 height 21
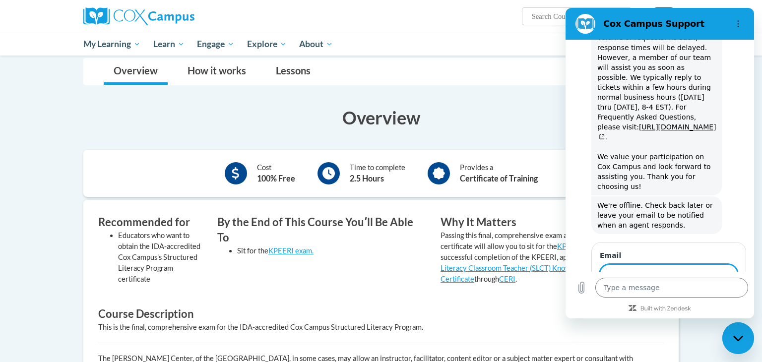
type input "[EMAIL_ADDRESS][DOMAIN_NAME]"
click at [714, 297] on span "Send" at bounding box center [720, 303] width 17 height 12
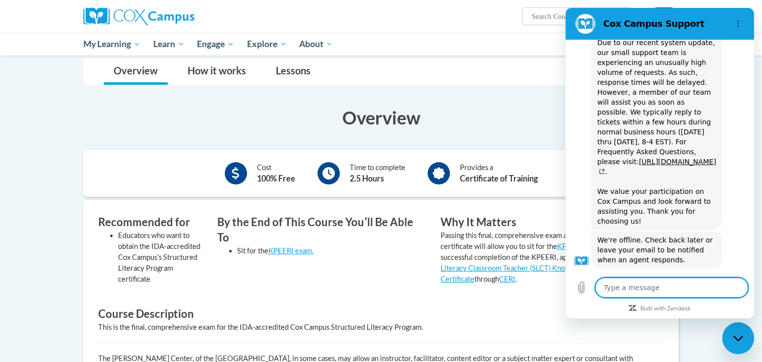
type textarea "x"
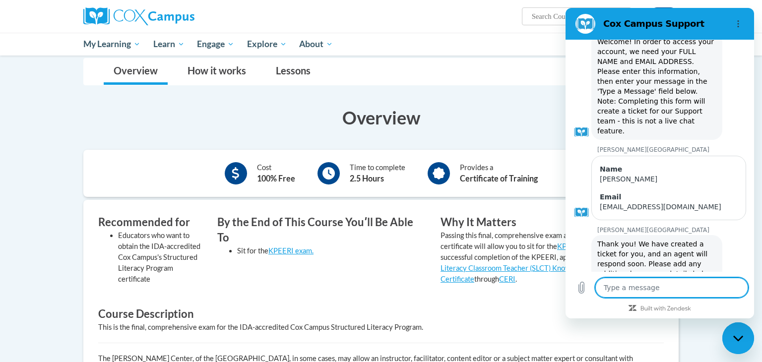
scroll to position [0, 0]
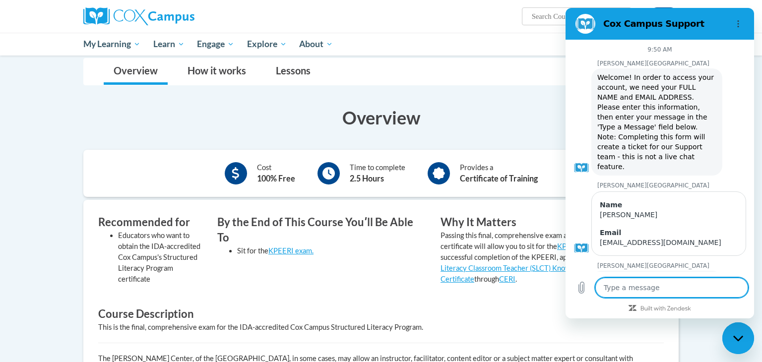
click at [658, 287] on textarea at bounding box center [672, 288] width 153 height 20
paste textarea "I am not able to take the Structured Literacy Certificate Exam and need to be e…"
type textarea "I am not able to take the Structured Literacy Certificate Exam and need to be e…"
type textarea "x"
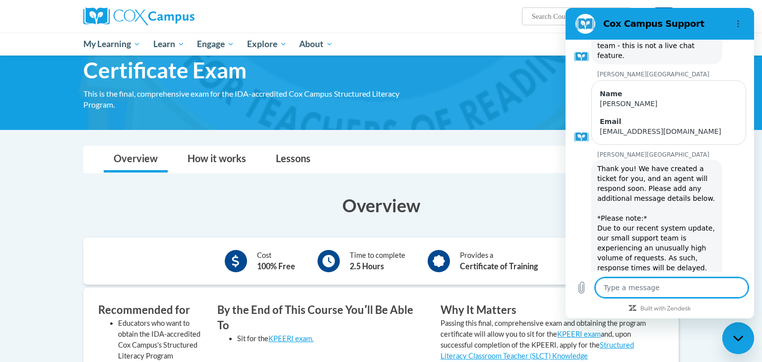
scroll to position [94, 0]
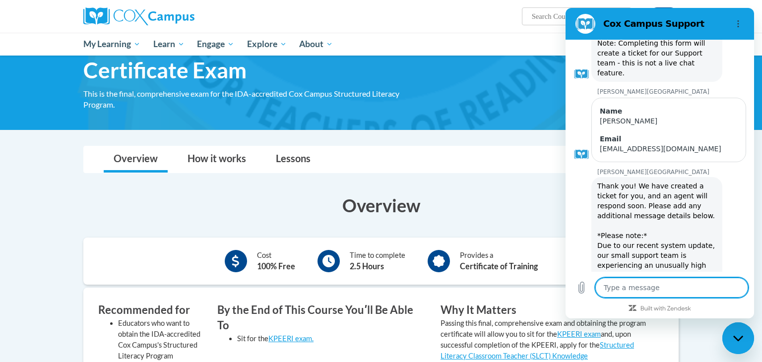
click at [505, 195] on h3 "Overview" at bounding box center [381, 205] width 596 height 25
click at [735, 335] on div "Close messaging window" at bounding box center [739, 339] width 30 height 30
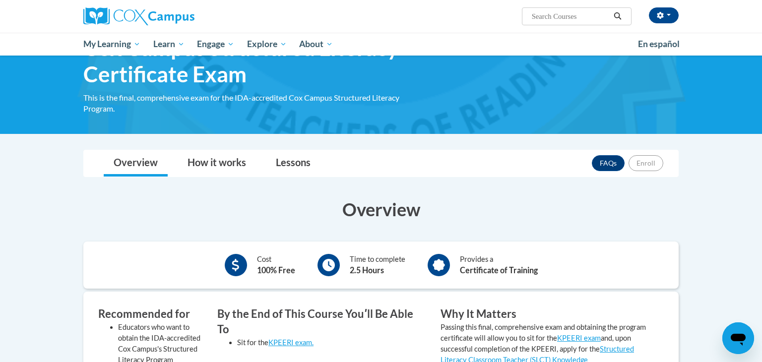
scroll to position [52, 0]
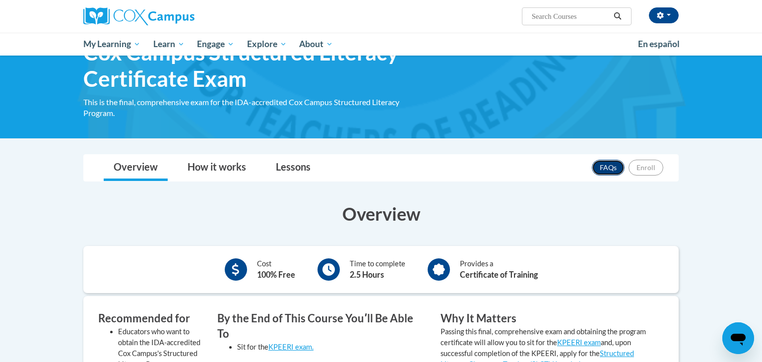
click at [603, 171] on link "FAQs" at bounding box center [608, 168] width 33 height 16
type textarea "x"
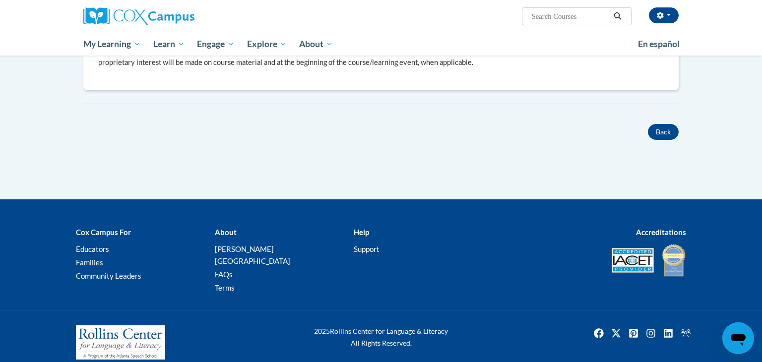
scroll to position [0, 0]
